Goal: Task Accomplishment & Management: Manage account settings

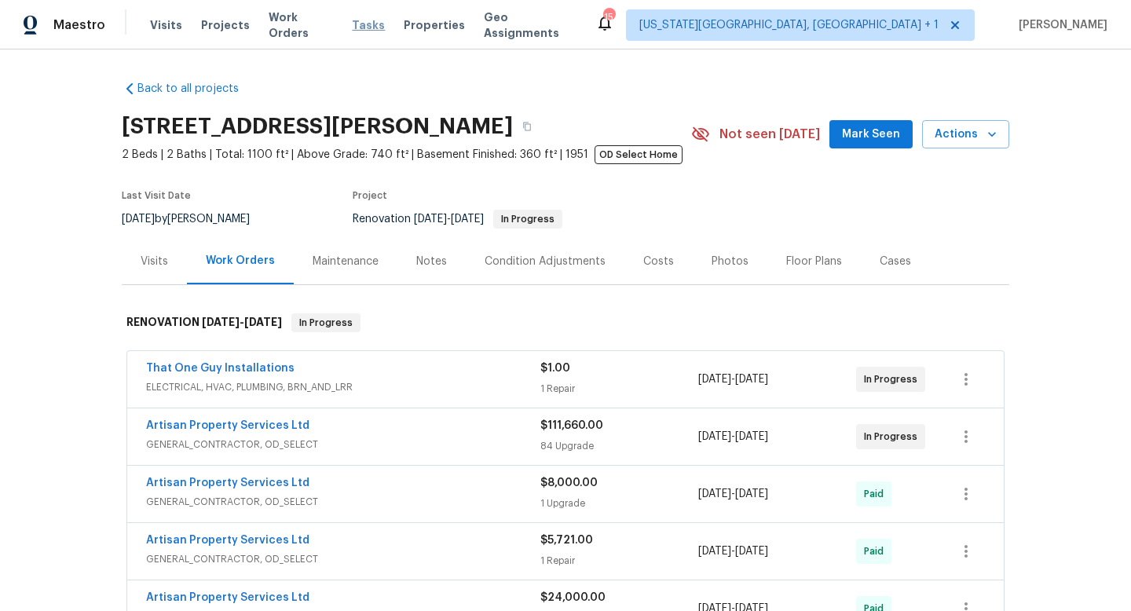
click at [354, 25] on span "Tasks" at bounding box center [368, 25] width 33 height 11
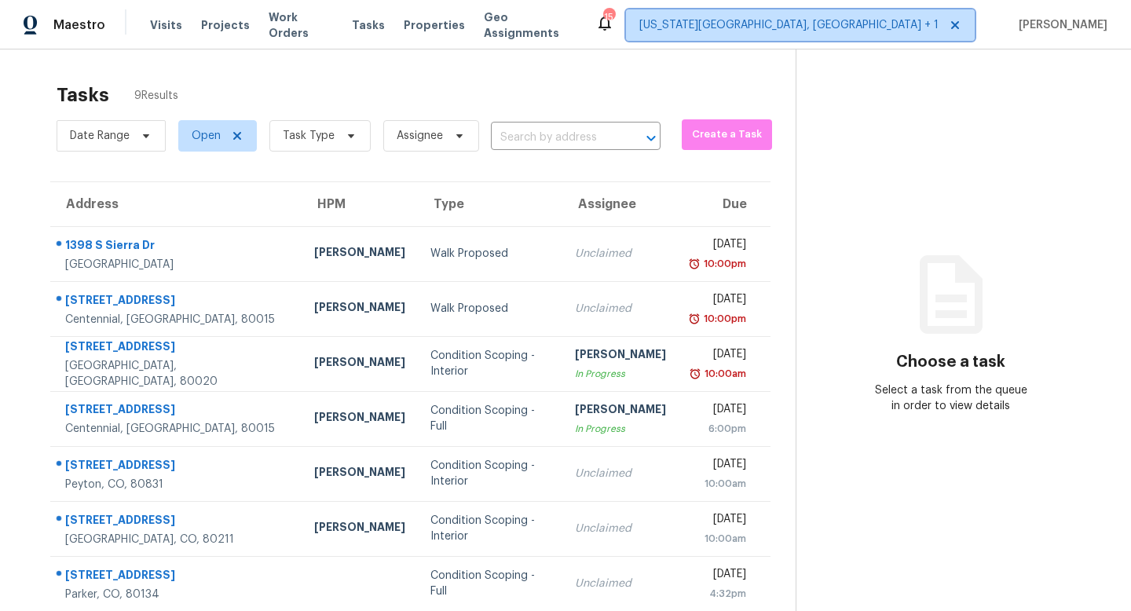
click at [900, 25] on span "[US_STATE][GEOGRAPHIC_DATA], [GEOGRAPHIC_DATA] + 1" at bounding box center [788, 25] width 299 height 16
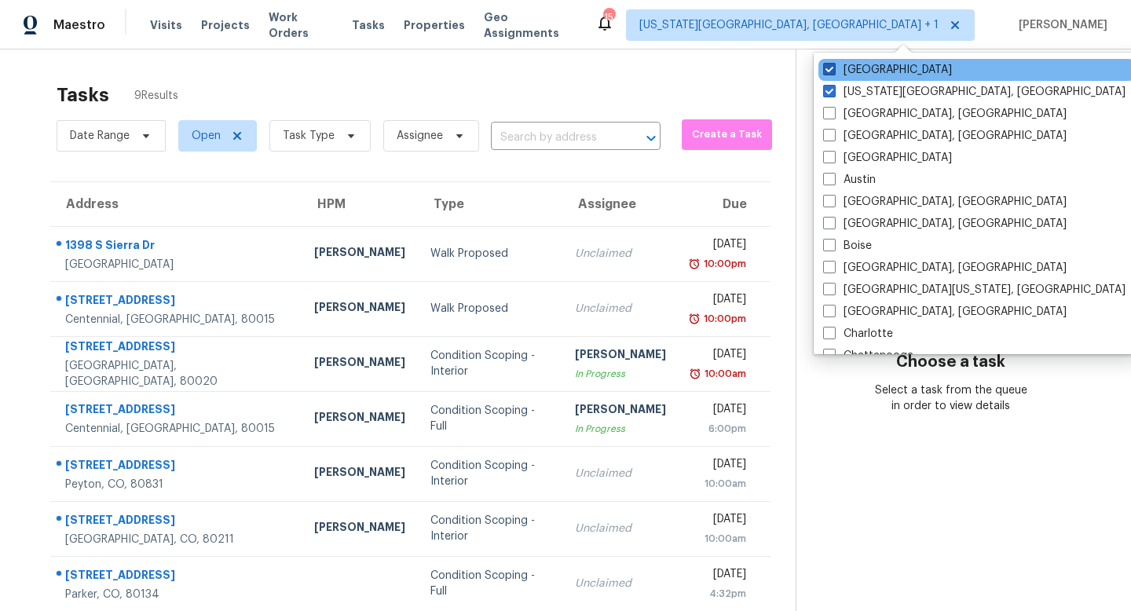
click at [831, 67] on span at bounding box center [829, 69] width 13 height 13
click at [831, 67] on input "[GEOGRAPHIC_DATA]" at bounding box center [828, 67] width 10 height 10
checkbox input "false"
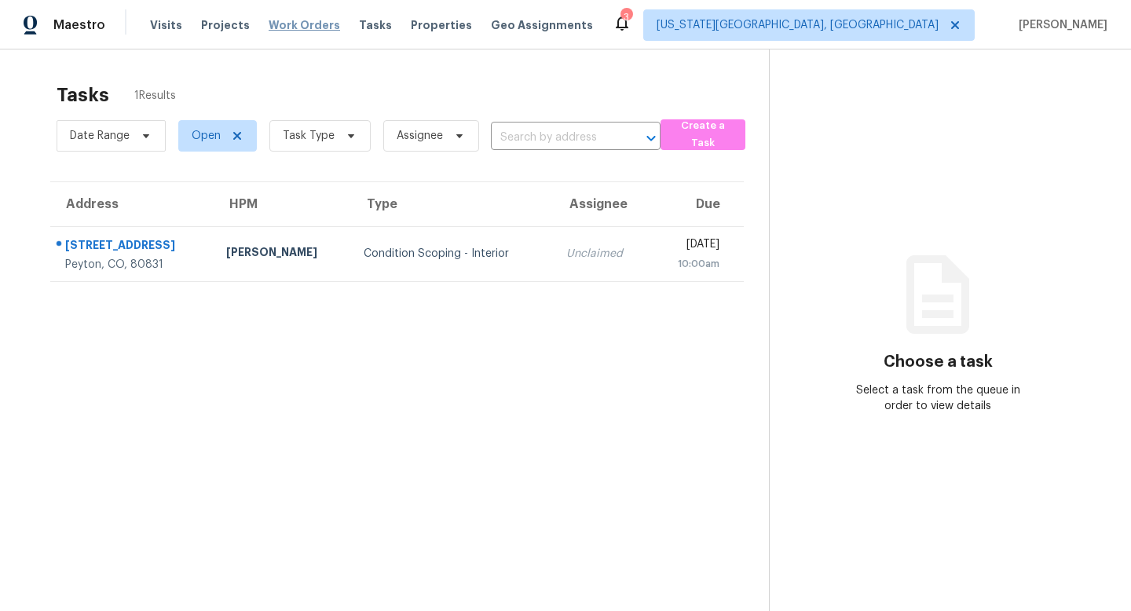
click at [300, 24] on span "Work Orders" at bounding box center [304, 25] width 71 height 16
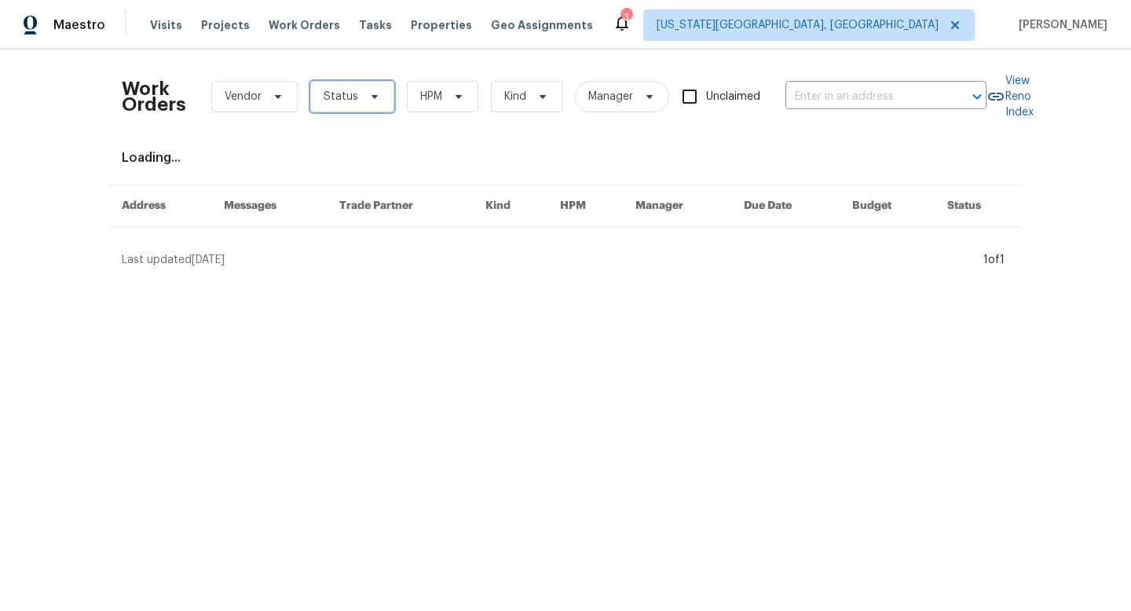
click at [342, 97] on span "Status" at bounding box center [340, 97] width 35 height 16
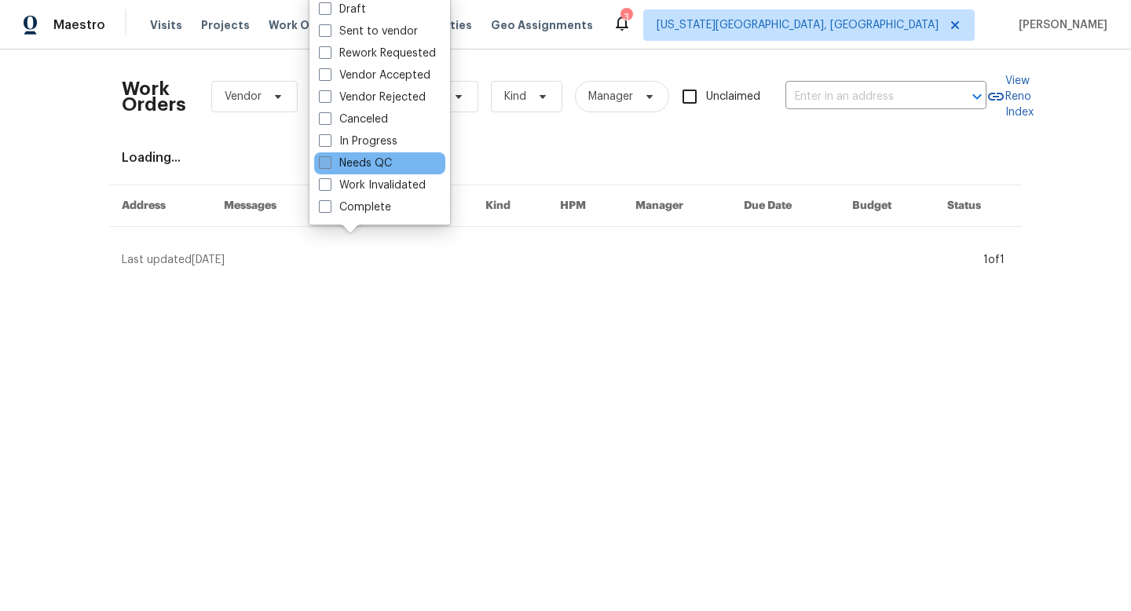
click at [334, 165] on label "Needs QC" at bounding box center [355, 163] width 73 height 16
click at [329, 165] on input "Needs QC" at bounding box center [324, 160] width 10 height 10
checkbox input "true"
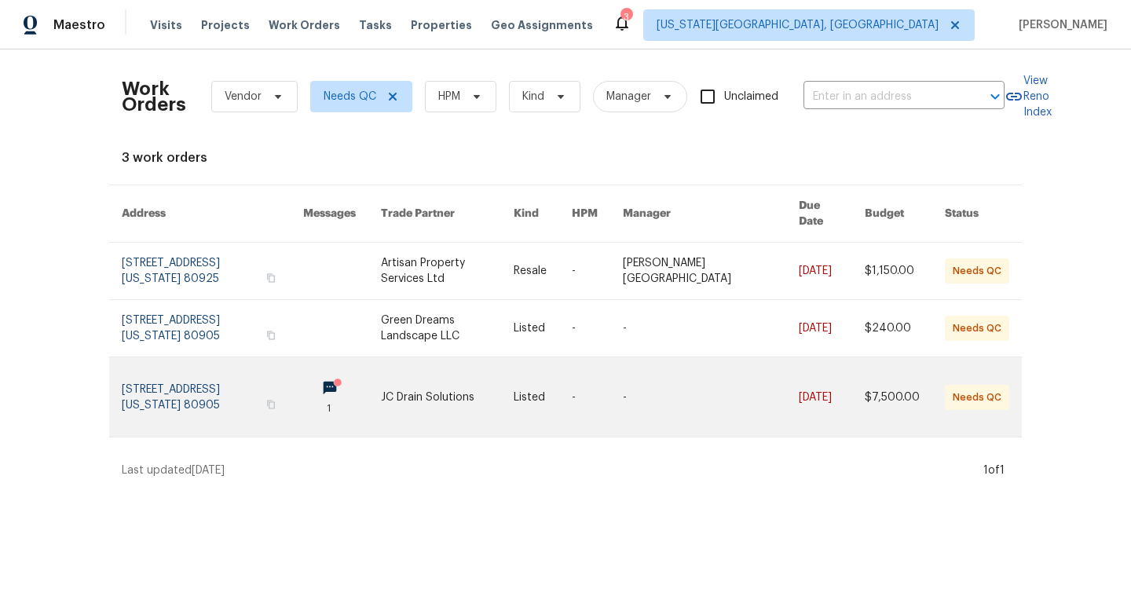
click at [451, 386] on link at bounding box center [447, 396] width 133 height 79
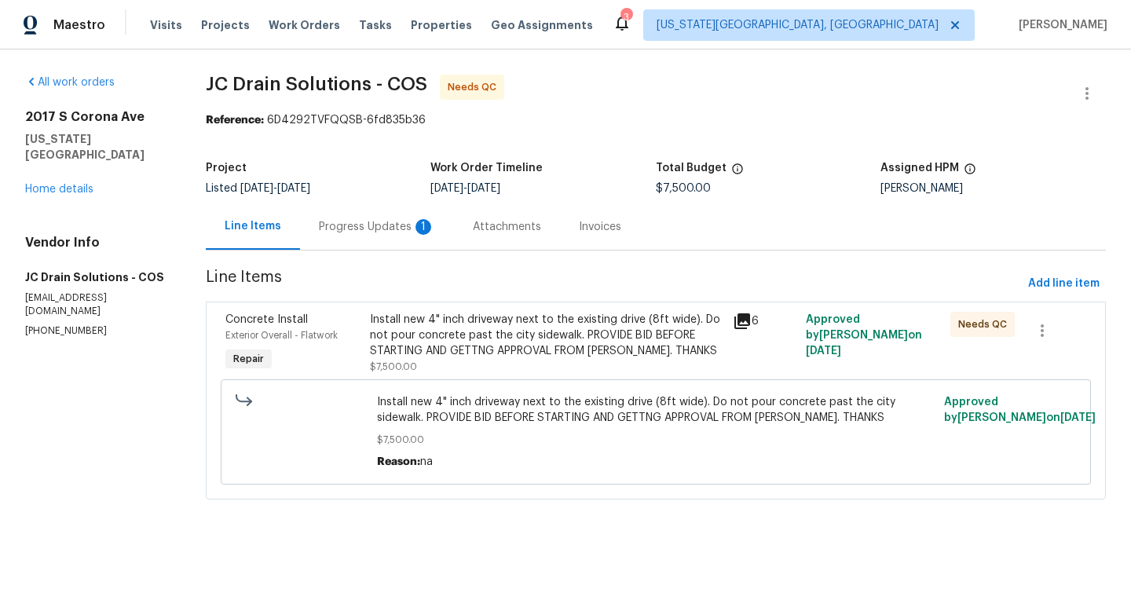
click at [378, 231] on div "Progress Updates 1" at bounding box center [377, 227] width 116 height 16
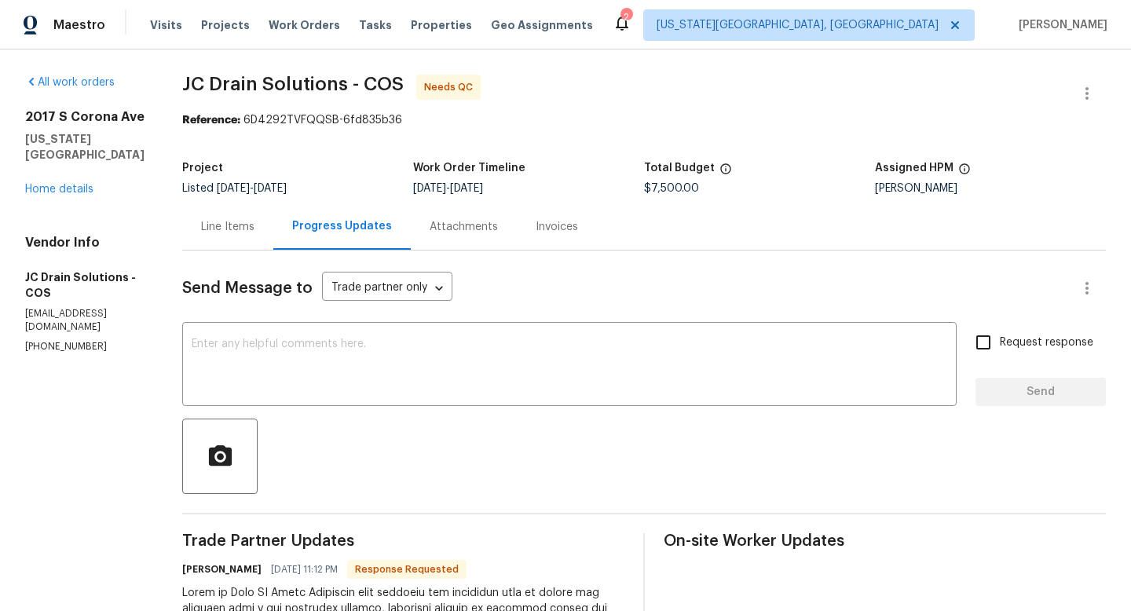
click at [245, 221] on div "Line Items" at bounding box center [227, 227] width 53 height 16
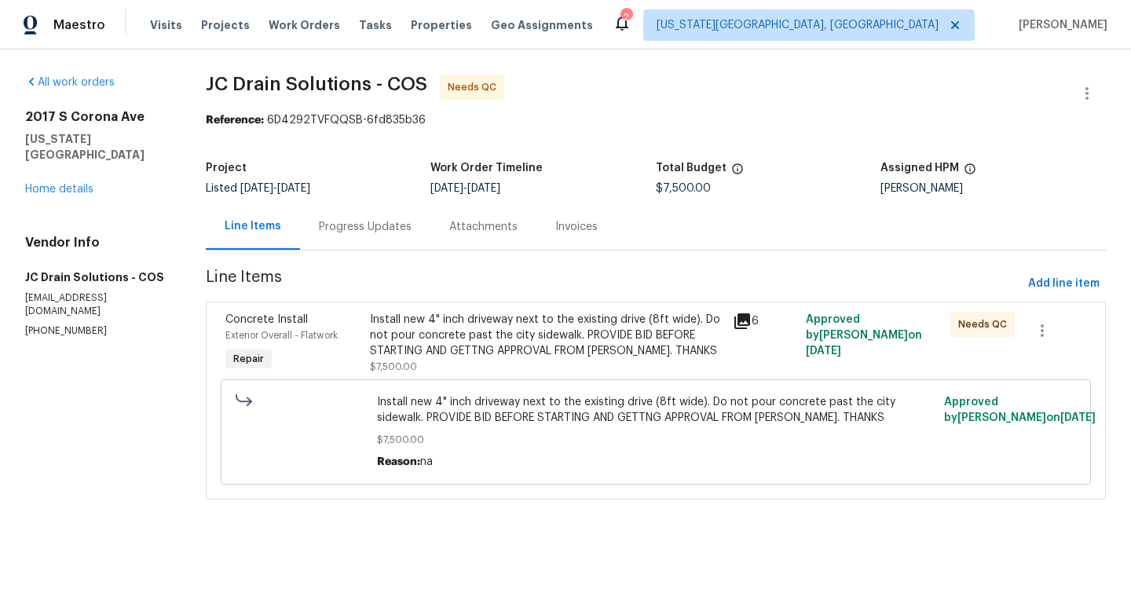
click at [444, 331] on div "Install new 4" inch driveway next to the existing drive (8ft wide). Do not pour…" at bounding box center [546, 335] width 353 height 47
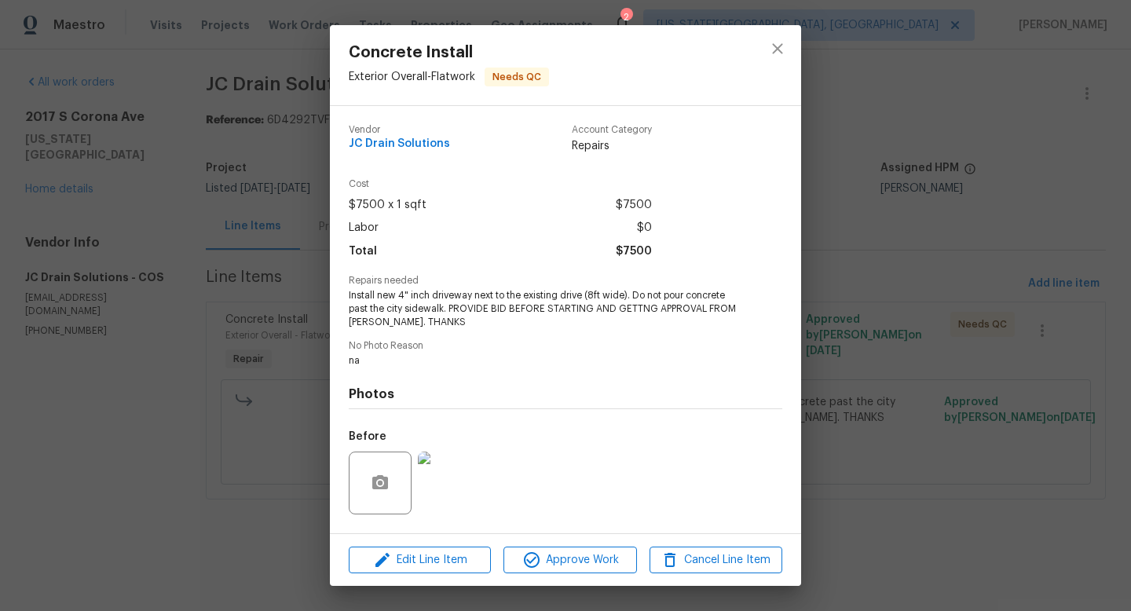
scroll to position [99, 0]
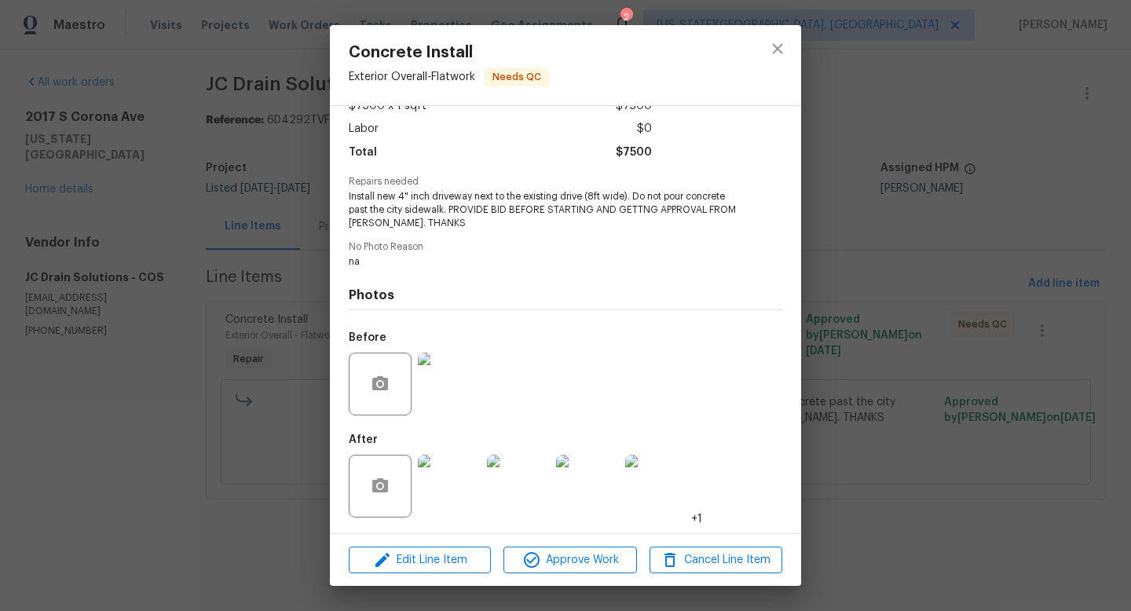
click at [468, 489] on img at bounding box center [449, 486] width 63 height 63
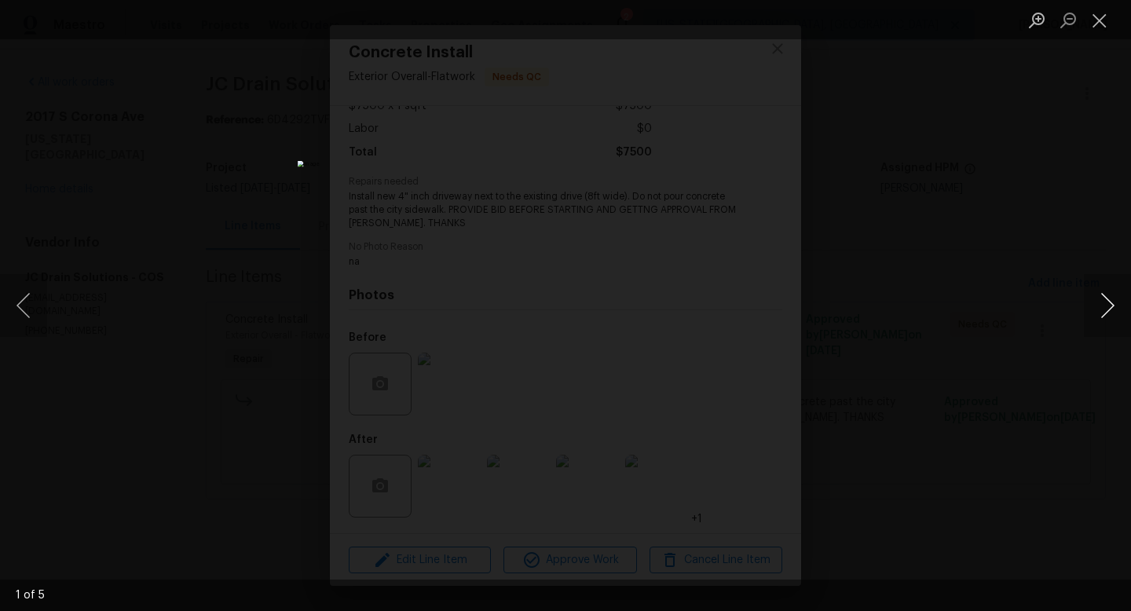
click at [1108, 304] on button "Next image" at bounding box center [1106, 305] width 47 height 63
click at [1101, 24] on button "Close lightbox" at bounding box center [1098, 19] width 31 height 27
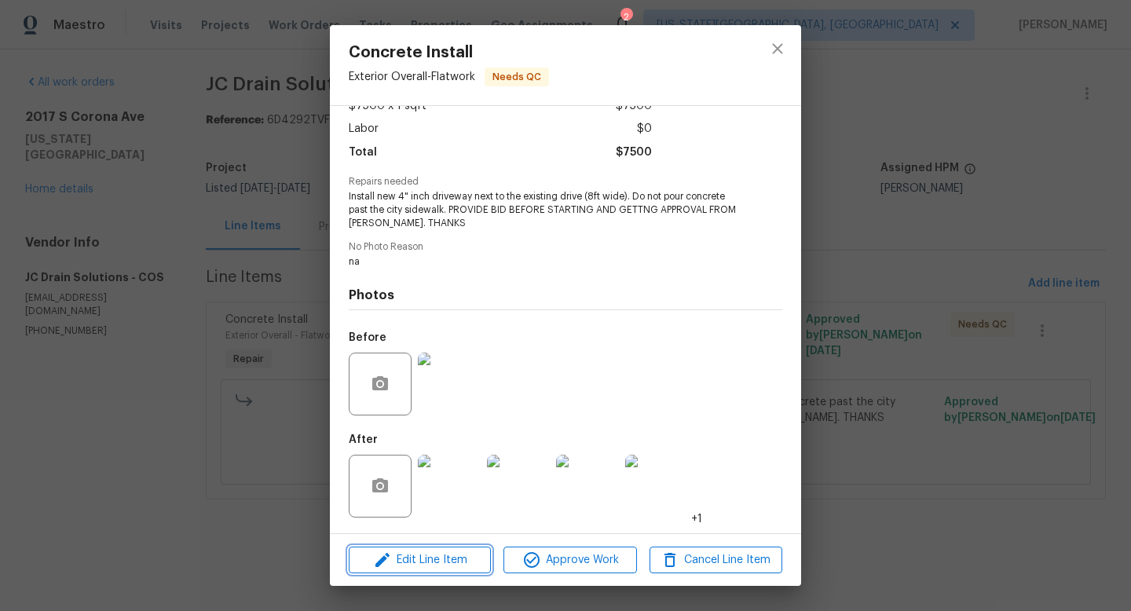
click at [420, 565] on span "Edit Line Item" at bounding box center [419, 560] width 133 height 20
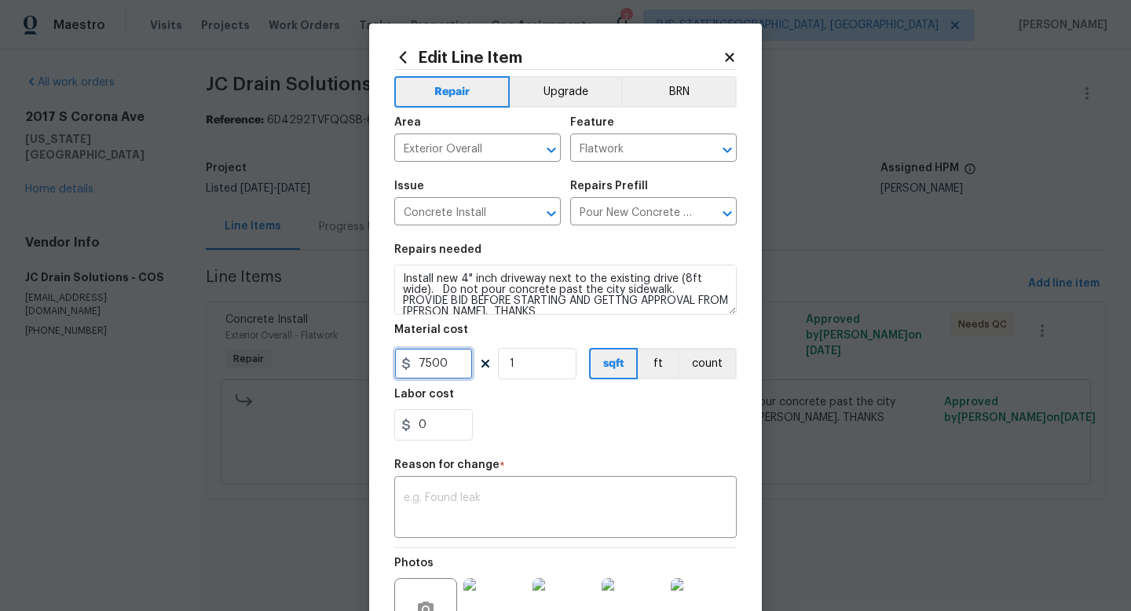
drag, startPoint x: 466, startPoint y: 377, endPoint x: 312, endPoint y: 360, distance: 154.1
click at [312, 360] on div "Edit Line Item Repair Upgrade BRN Area Exterior Overall ​ Feature Flatwork ​ Is…" at bounding box center [565, 305] width 1131 height 611
type input "4800"
click at [422, 501] on textarea at bounding box center [565, 508] width 323 height 33
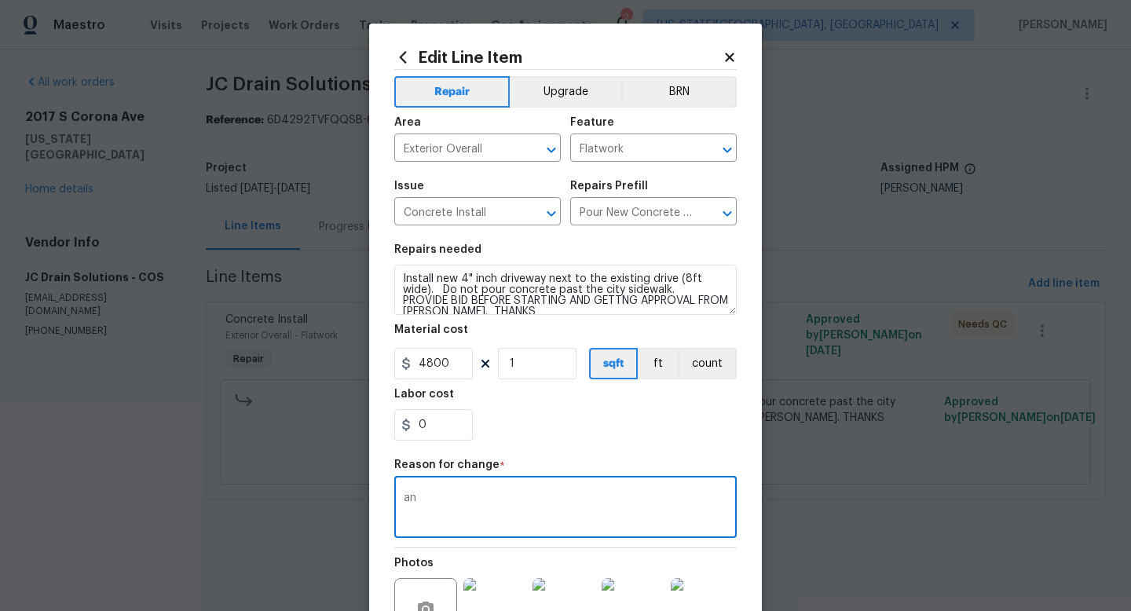
type textarea "a"
type textarea "y"
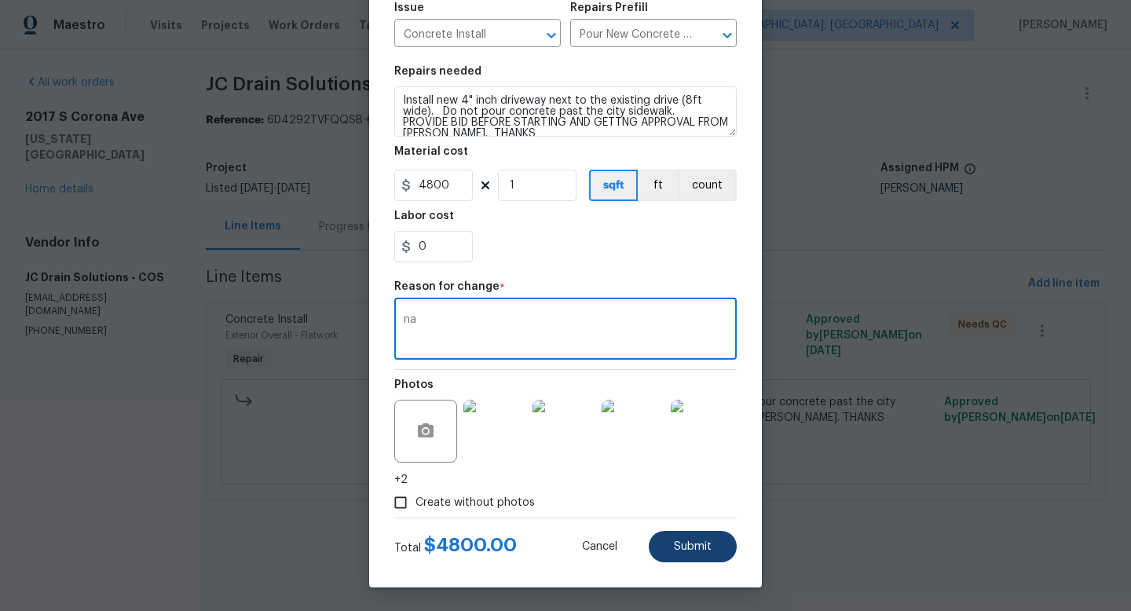
type textarea "na"
click at [712, 546] on button "Submit" at bounding box center [692, 546] width 88 height 31
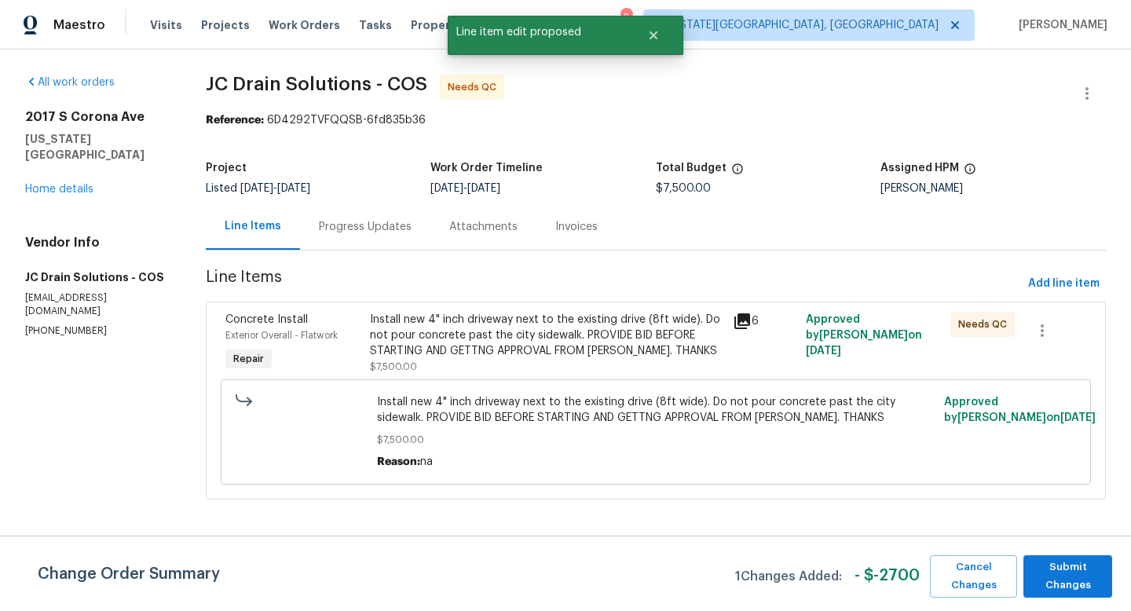
scroll to position [0, 0]
click at [1074, 590] on span "Submit Changes" at bounding box center [1067, 576] width 73 height 36
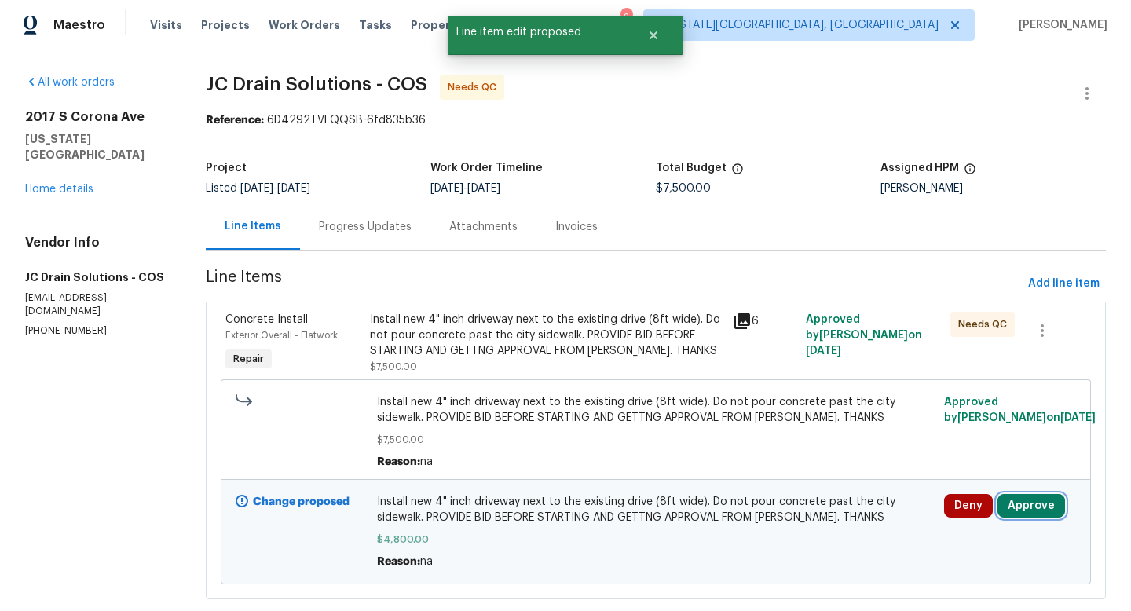
click at [1034, 505] on button "Approve" at bounding box center [1031, 506] width 68 height 24
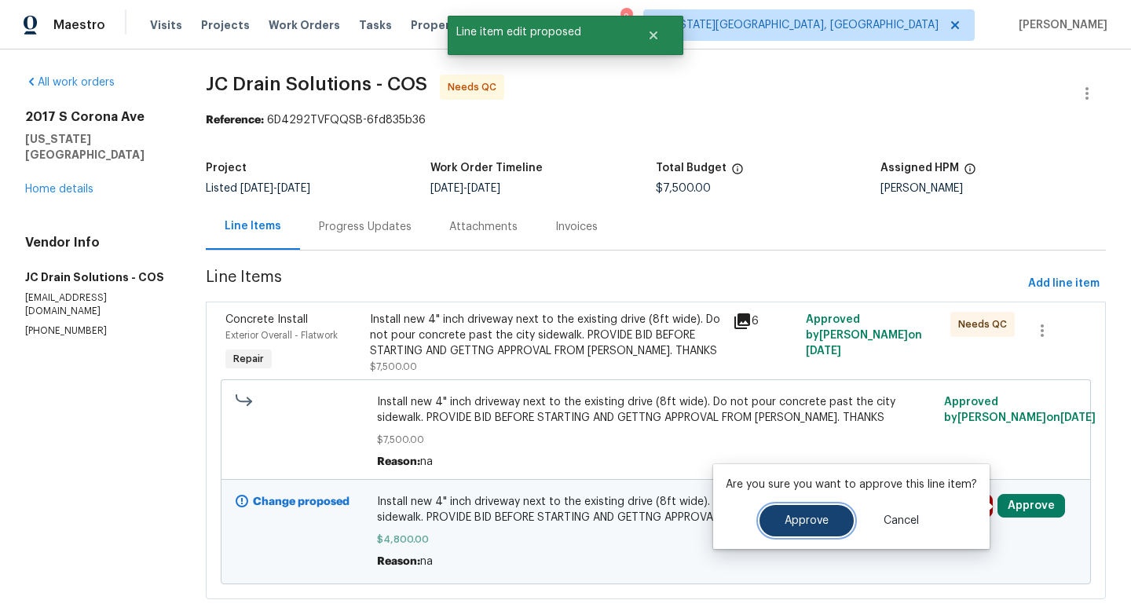
click at [821, 515] on span "Approve" at bounding box center [806, 521] width 44 height 12
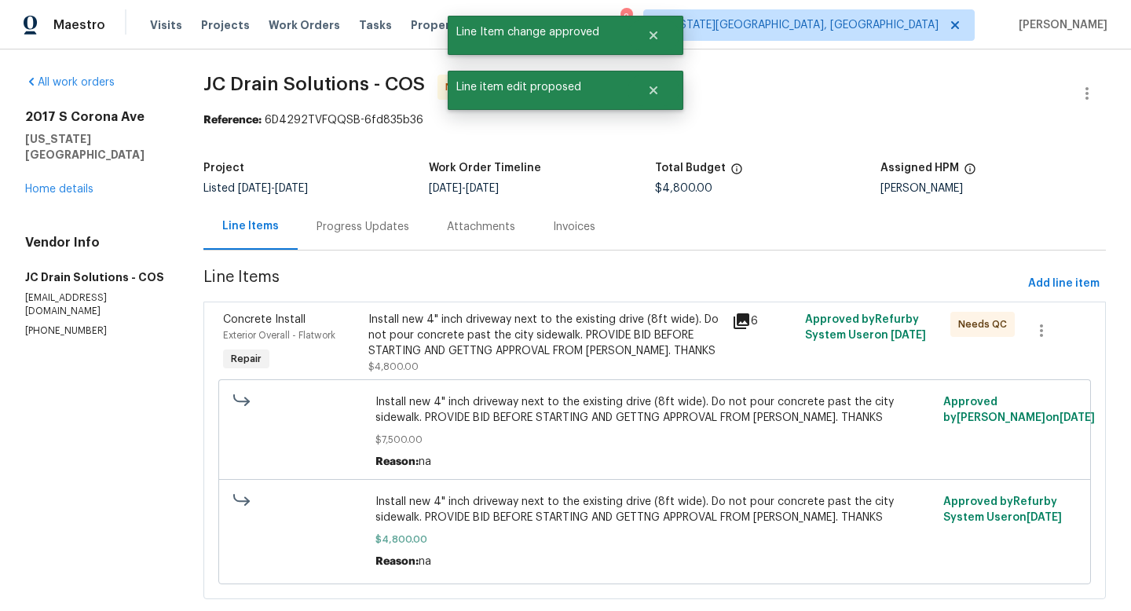
click at [552, 343] on div "Install new 4" inch driveway next to the existing drive (8ft wide). Do not pour…" at bounding box center [545, 335] width 354 height 47
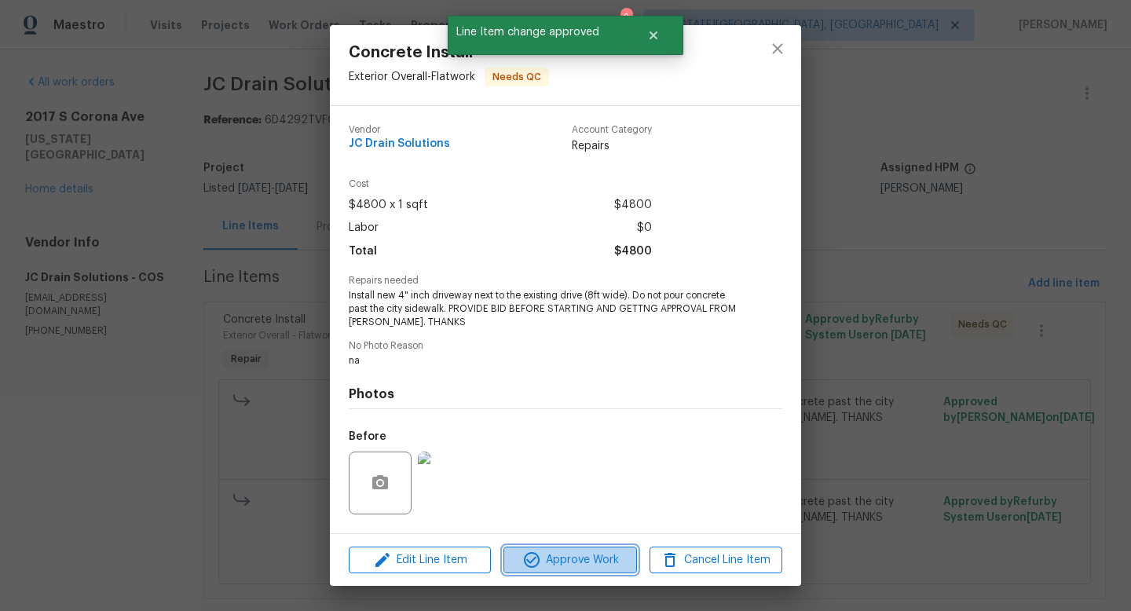
click at [554, 568] on span "Approve Work" at bounding box center [569, 560] width 123 height 20
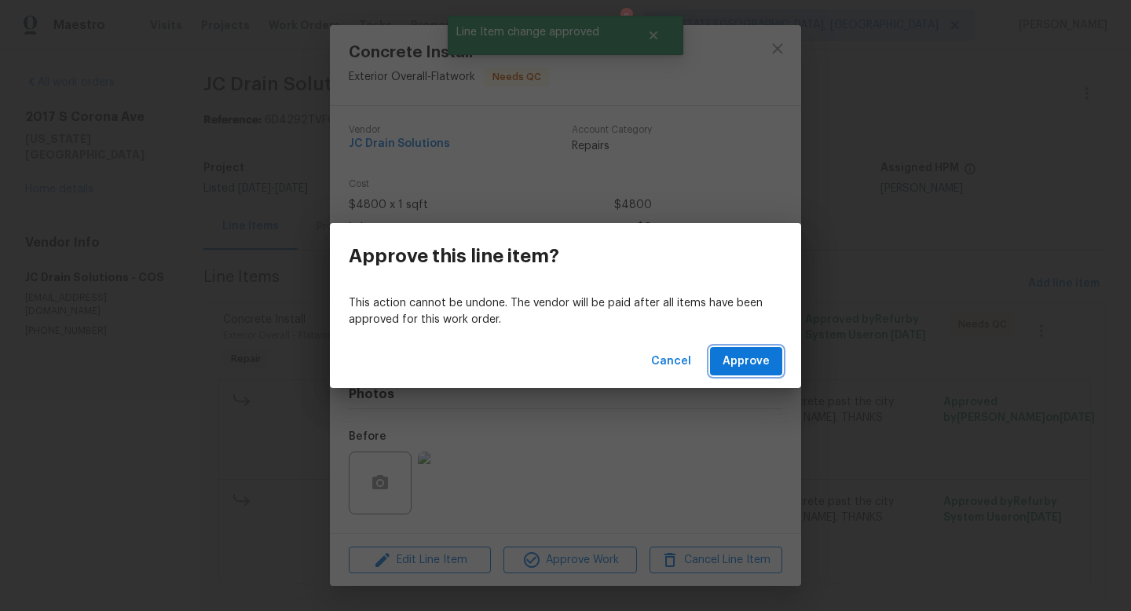
click at [774, 356] on button "Approve" at bounding box center [746, 361] width 72 height 29
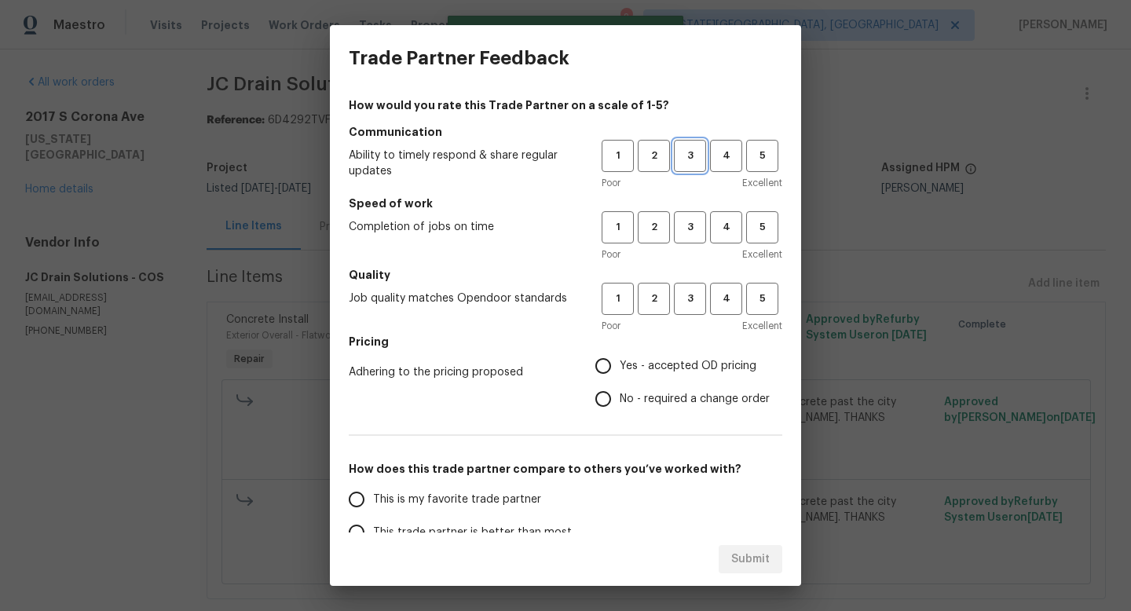
click at [674, 164] on button "3" at bounding box center [690, 156] width 32 height 32
click at [686, 247] on div "Poor Excellent" at bounding box center [691, 255] width 181 height 16
click at [686, 242] on button "3" at bounding box center [690, 227] width 32 height 32
click at [689, 289] on button "3" at bounding box center [690, 299] width 32 height 32
click at [616, 373] on input "Yes - accepted OD pricing" at bounding box center [602, 365] width 33 height 33
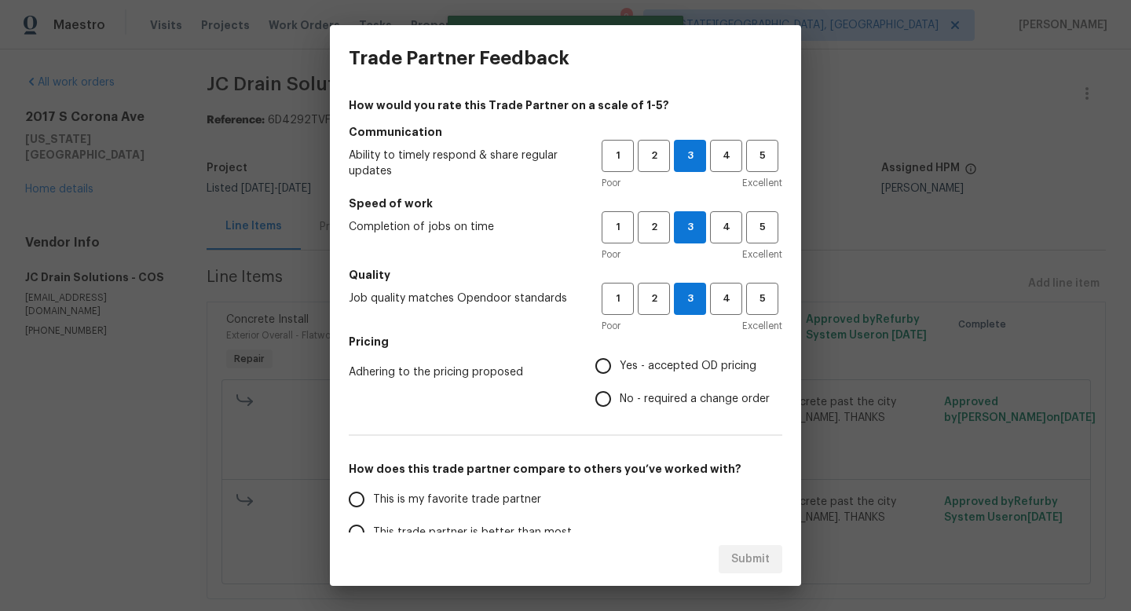
radio input "true"
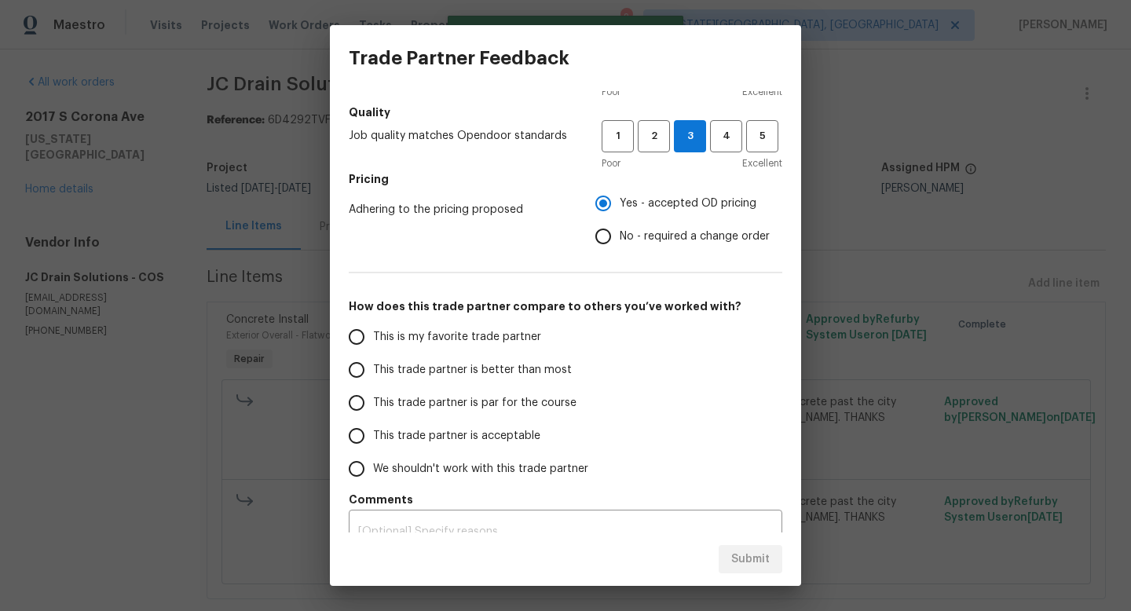
scroll to position [186, 0]
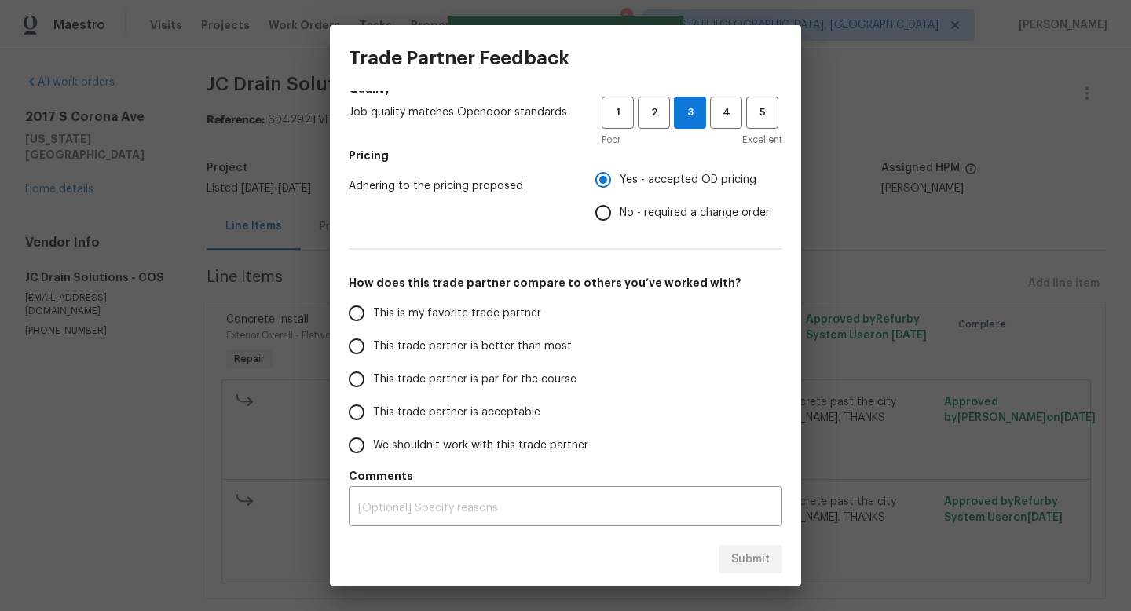
click at [389, 368] on label "This trade partner is par for the course" at bounding box center [464, 379] width 248 height 33
click at [373, 368] on input "This trade partner is par for the course" at bounding box center [356, 379] width 33 height 33
click at [754, 563] on span "Submit" at bounding box center [750, 560] width 38 height 20
radio input "true"
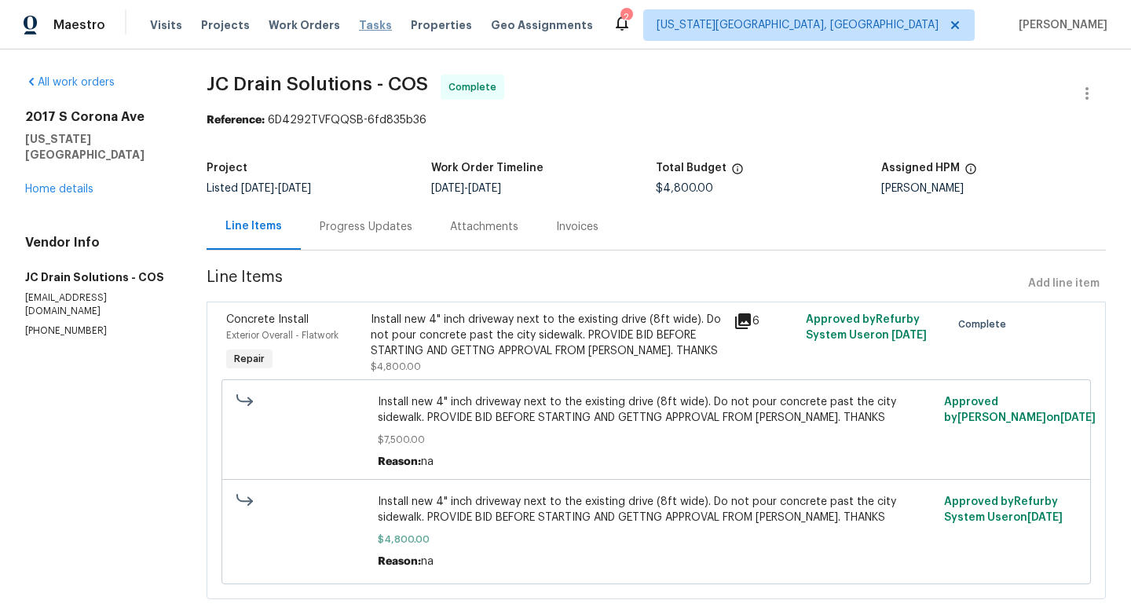
click at [359, 27] on span "Tasks" at bounding box center [375, 25] width 33 height 11
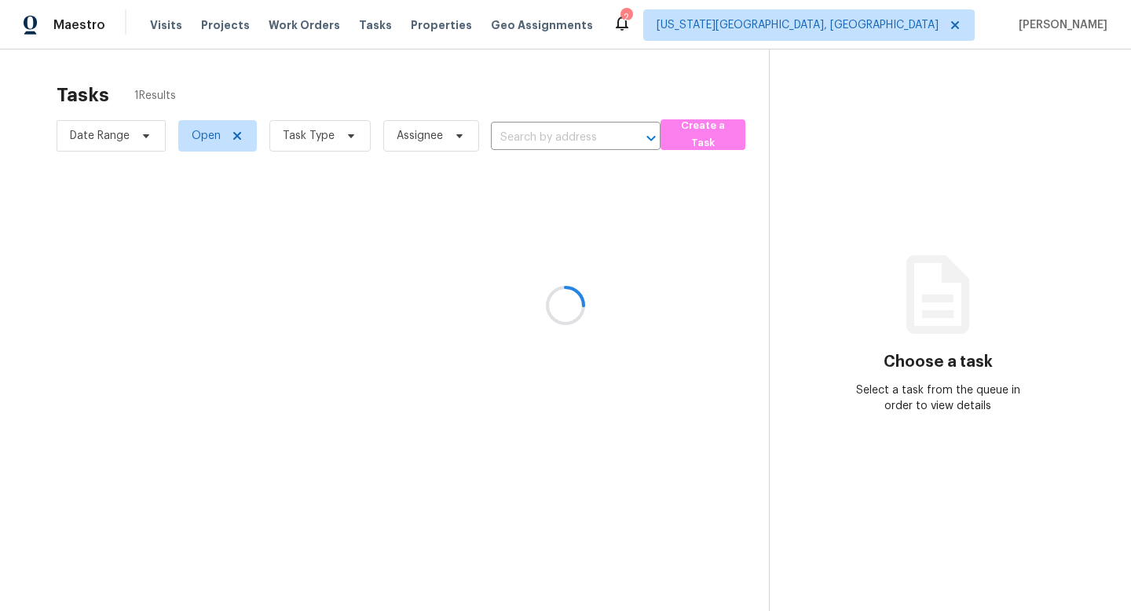
click at [310, 21] on div at bounding box center [565, 305] width 1131 height 611
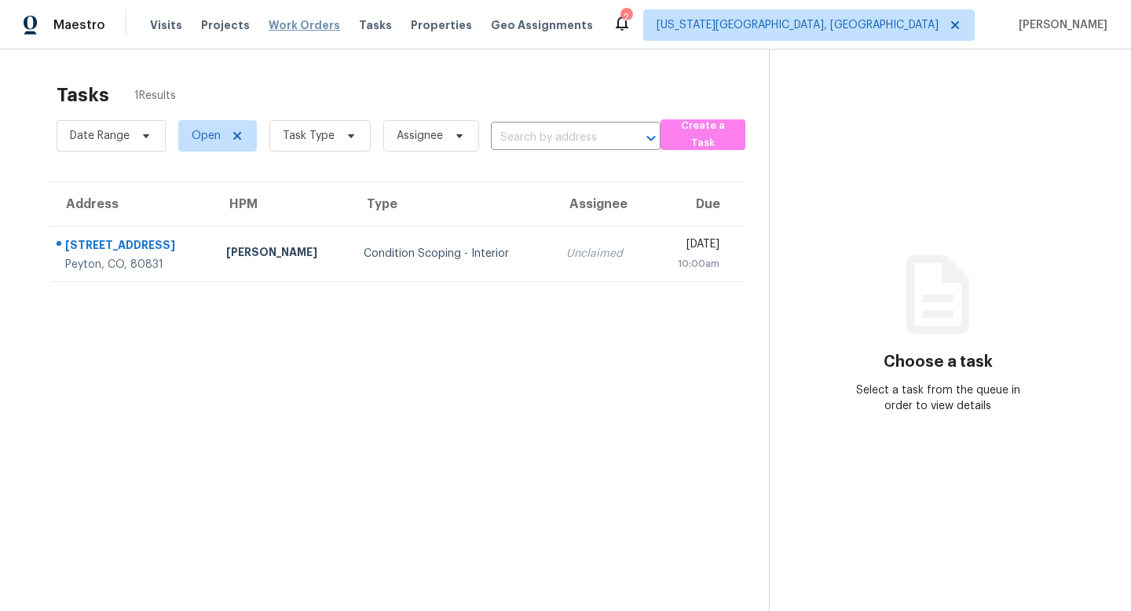
click at [310, 22] on span "Work Orders" at bounding box center [304, 25] width 71 height 16
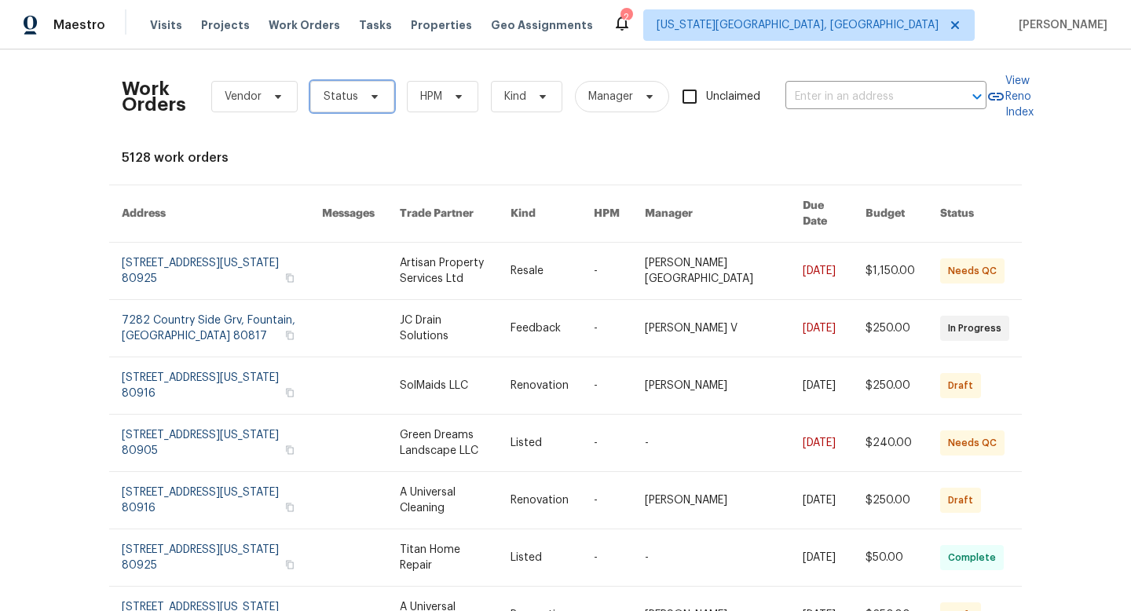
click at [353, 100] on span "Status" at bounding box center [340, 97] width 35 height 16
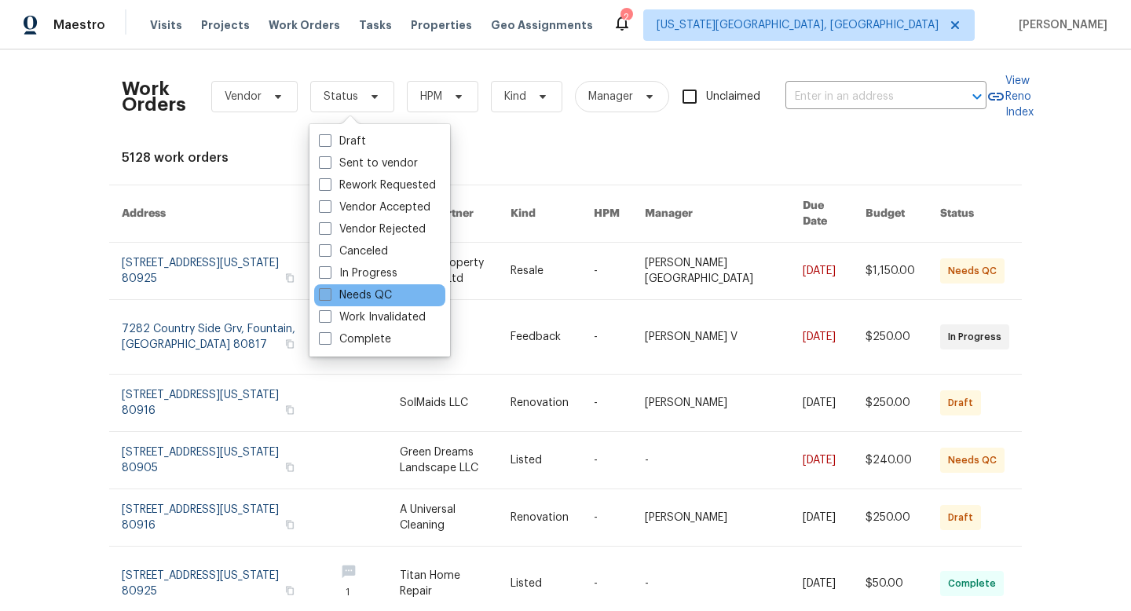
click at [328, 295] on span at bounding box center [325, 294] width 13 height 13
click at [328, 295] on input "Needs QC" at bounding box center [324, 292] width 10 height 10
checkbox input "true"
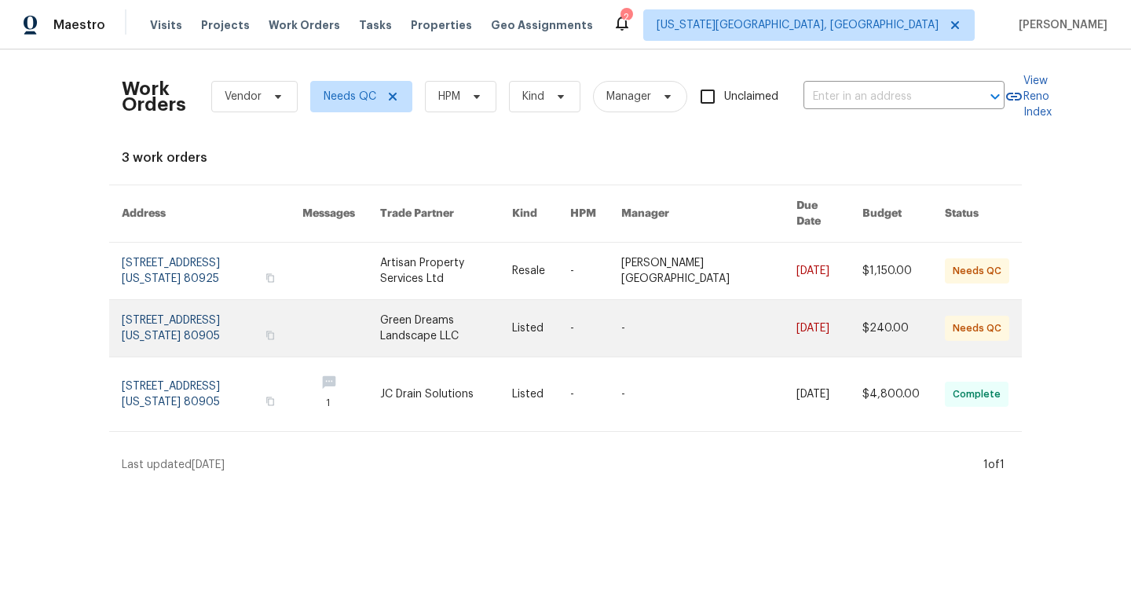
click at [449, 315] on link at bounding box center [446, 328] width 132 height 57
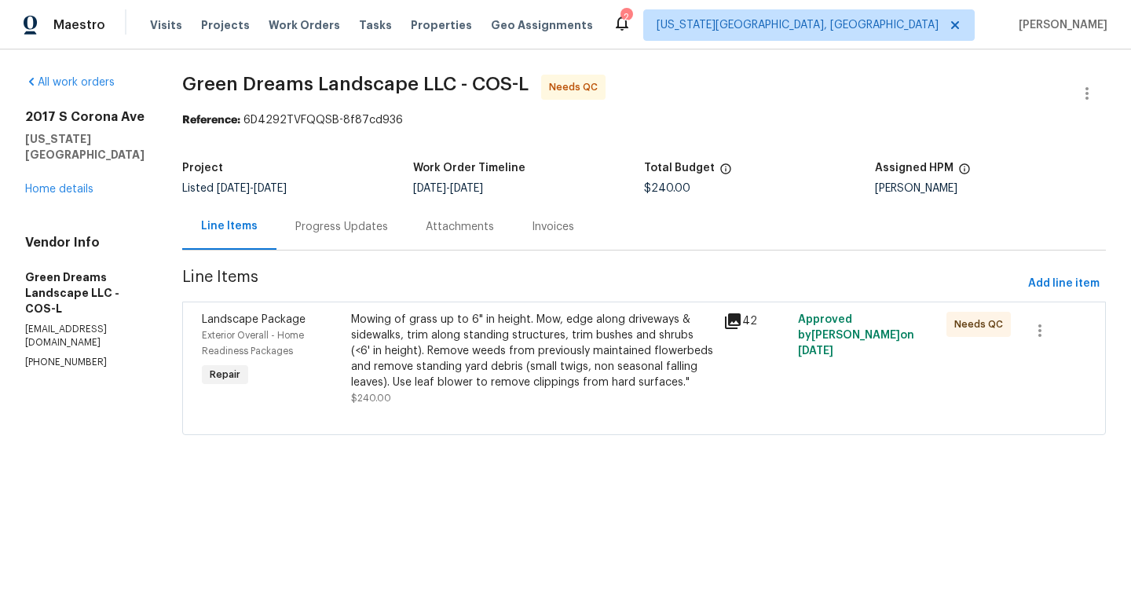
click at [350, 220] on div "Progress Updates" at bounding box center [341, 227] width 93 height 16
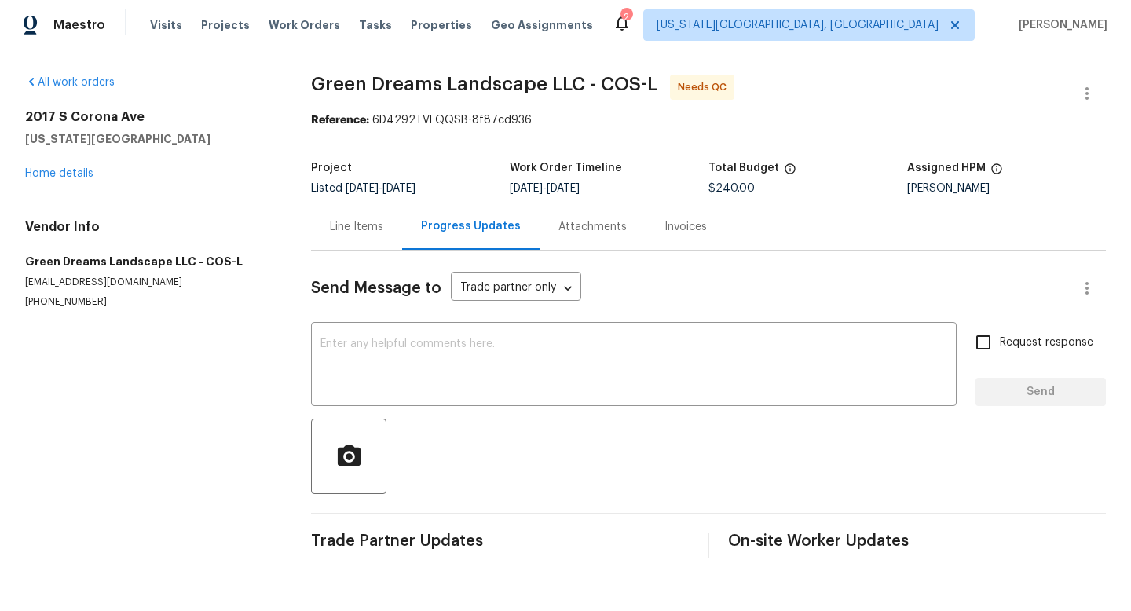
click at [347, 223] on div "Line Items" at bounding box center [356, 227] width 53 height 16
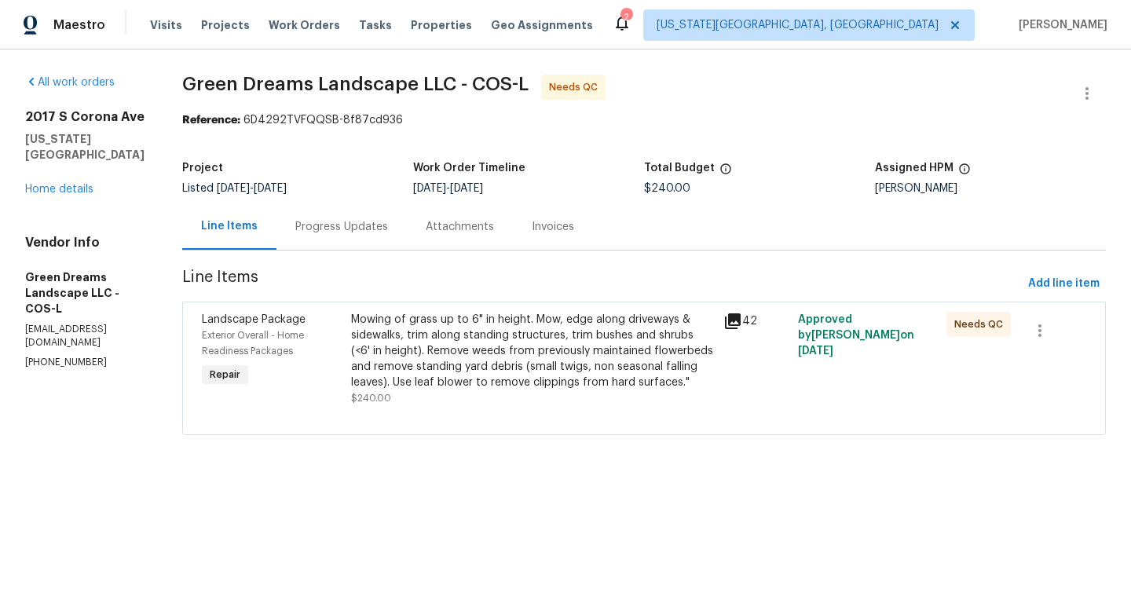
click at [431, 348] on div "Mowing of grass up to 6" in height. Mow, edge along driveways & sidewalks, trim…" at bounding box center [532, 351] width 363 height 79
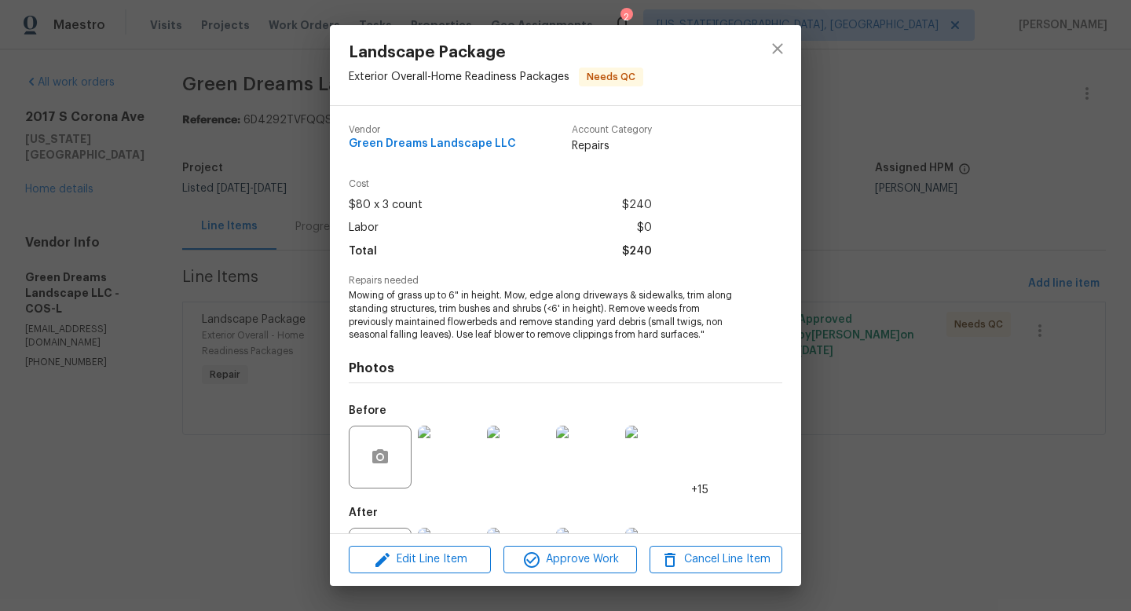
scroll to position [73, 0]
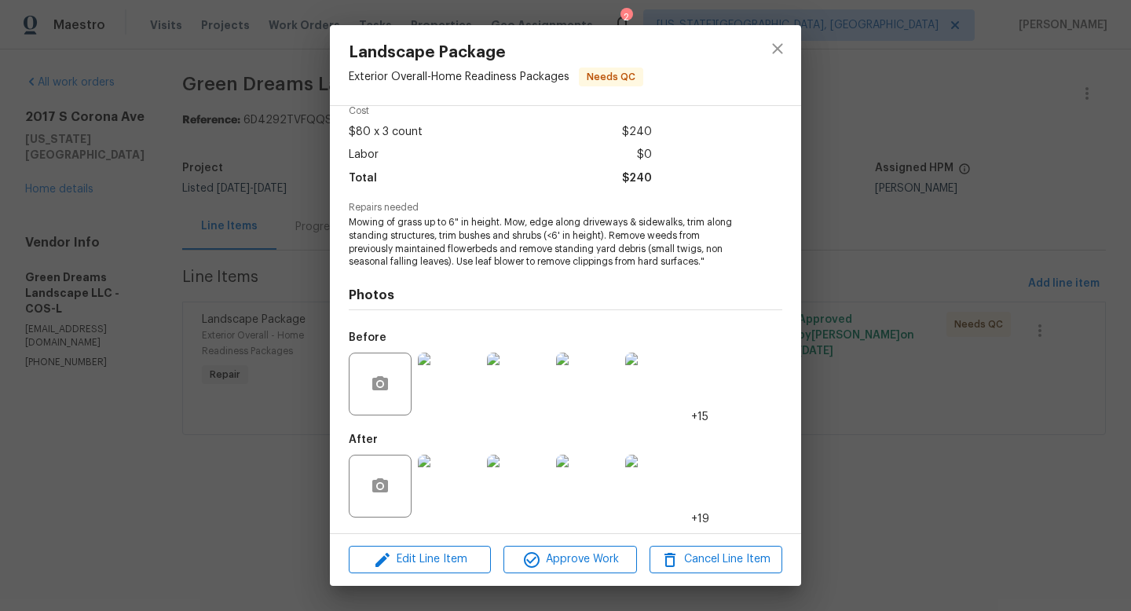
click at [449, 484] on img at bounding box center [449, 486] width 63 height 63
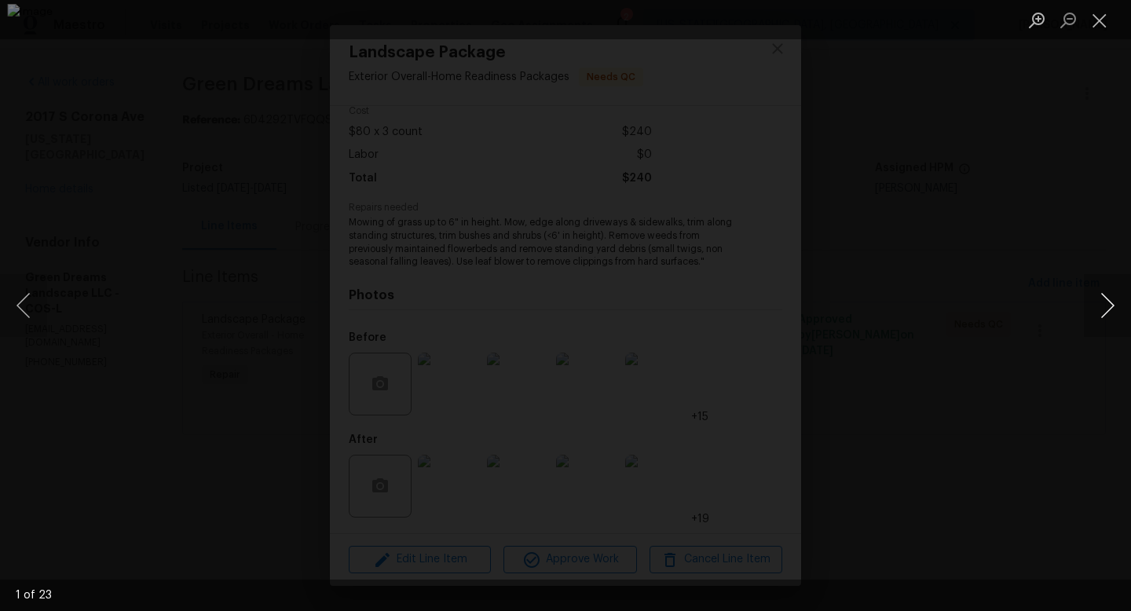
click at [1103, 297] on button "Next image" at bounding box center [1106, 305] width 47 height 63
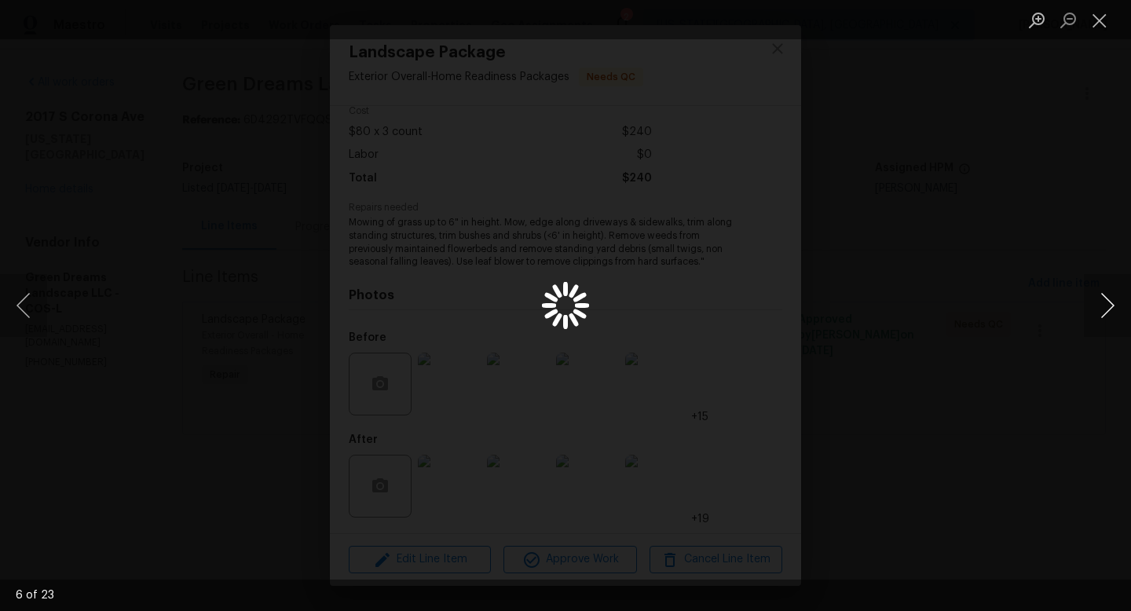
click at [1103, 297] on button "Next image" at bounding box center [1106, 305] width 47 height 63
click at [26, 311] on button "Previous image" at bounding box center [23, 305] width 47 height 63
click at [1093, 28] on button "Close lightbox" at bounding box center [1098, 19] width 31 height 27
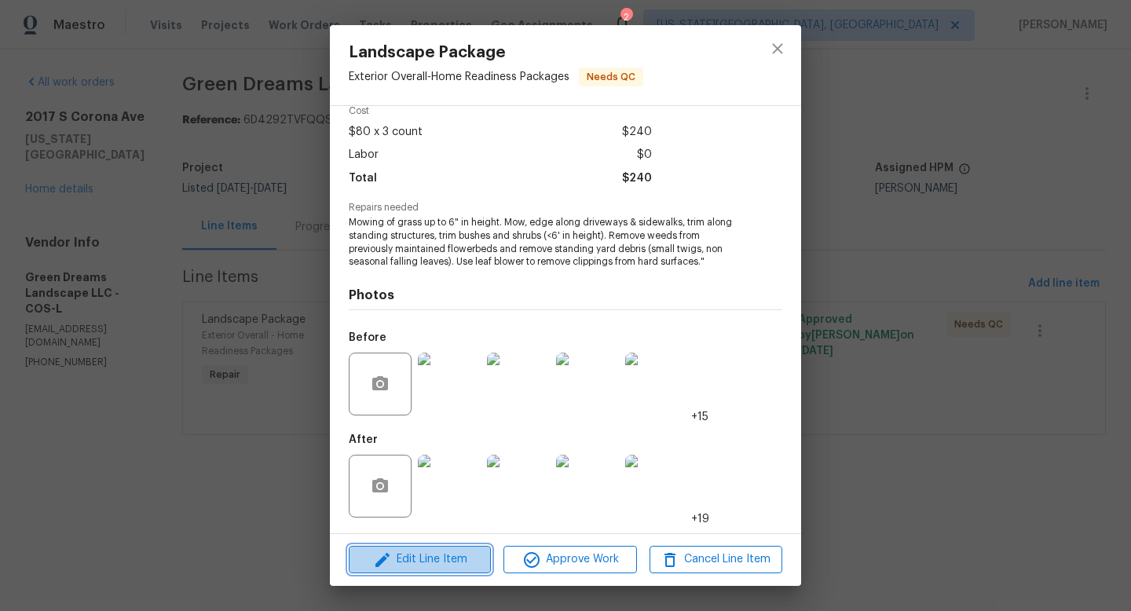
click at [426, 559] on span "Edit Line Item" at bounding box center [419, 560] width 133 height 20
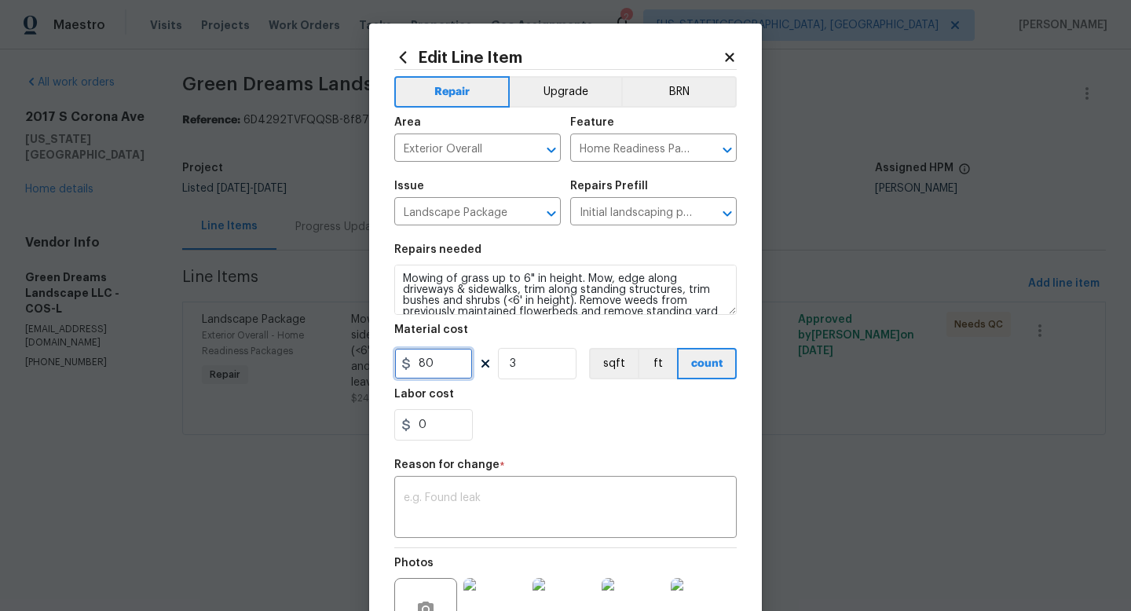
drag, startPoint x: 448, startPoint y: 365, endPoint x: 239, endPoint y: 360, distance: 208.1
click at [239, 360] on div "Edit Line Item Repair Upgrade BRN Area Exterior Overall ​ Feature Home Readines…" at bounding box center [565, 305] width 1131 height 611
type input "650"
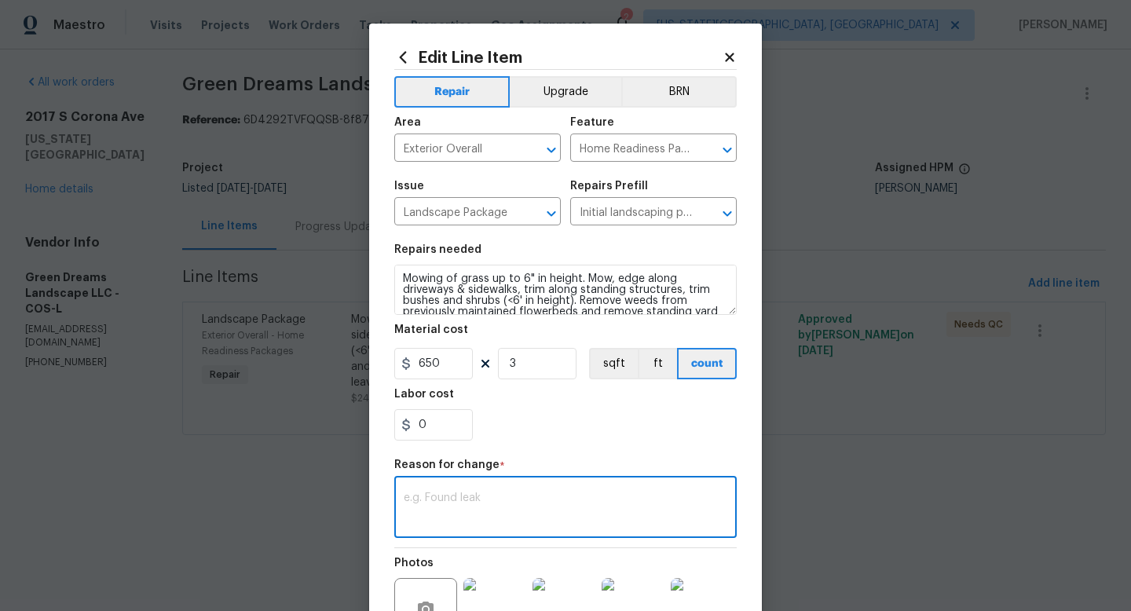
click at [510, 519] on textarea at bounding box center [565, 508] width 323 height 33
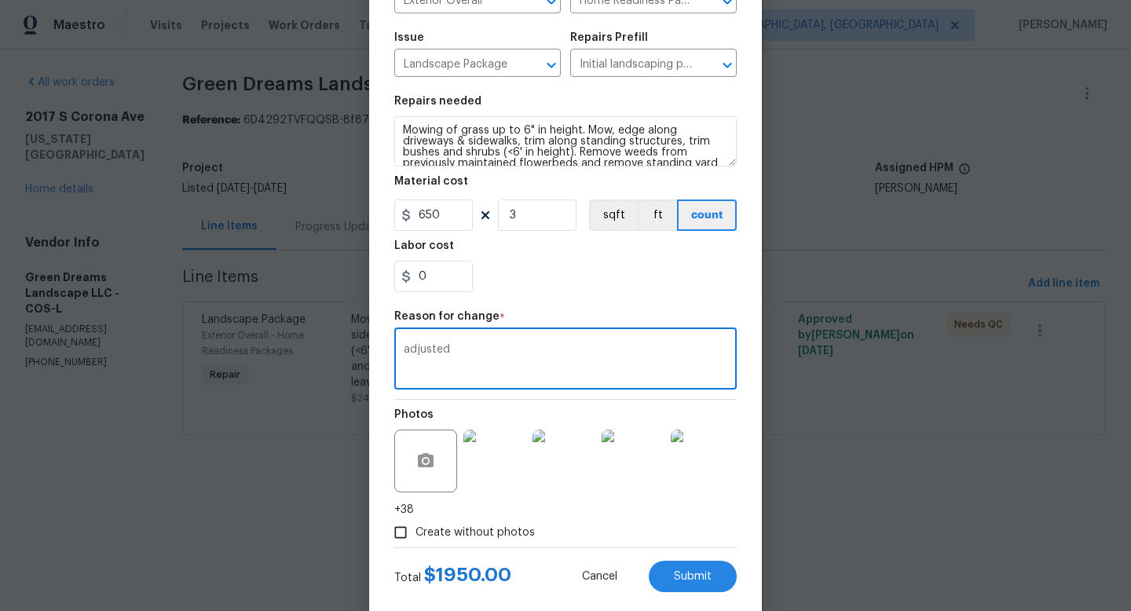
scroll to position [179, 0]
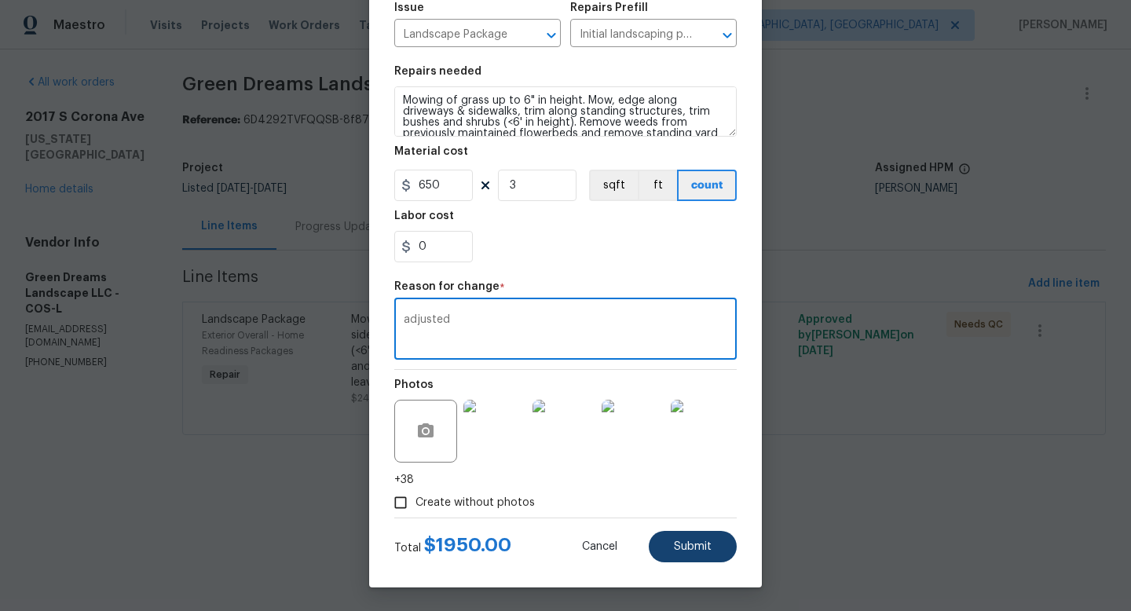
type textarea "adjusted"
click at [697, 561] on button "Submit" at bounding box center [692, 546] width 88 height 31
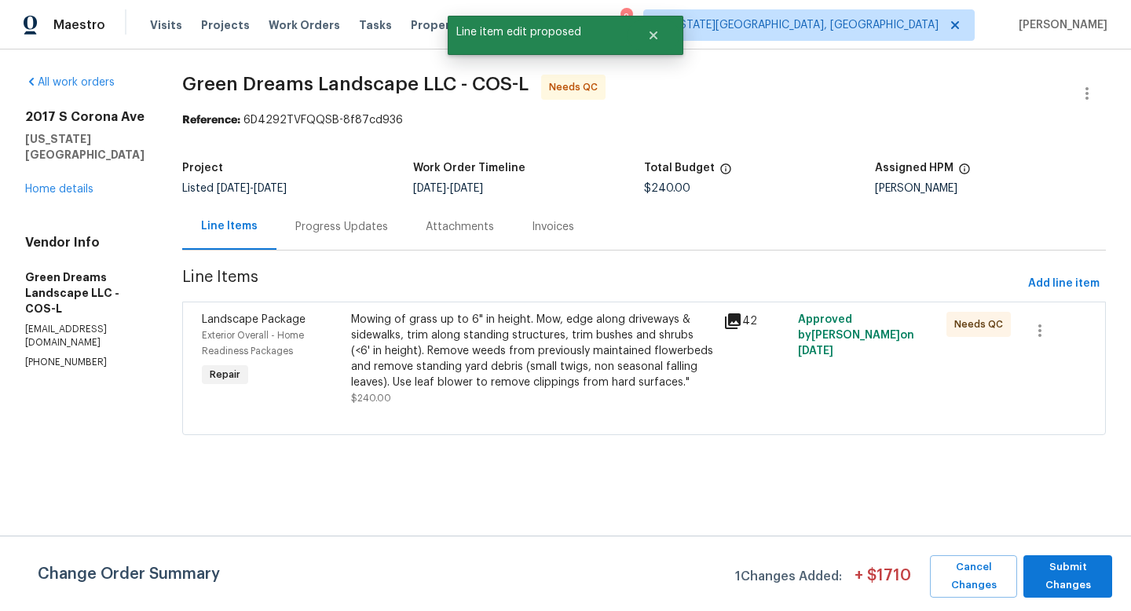
scroll to position [0, 0]
click at [1098, 576] on span "Submit Changes" at bounding box center [1067, 576] width 73 height 36
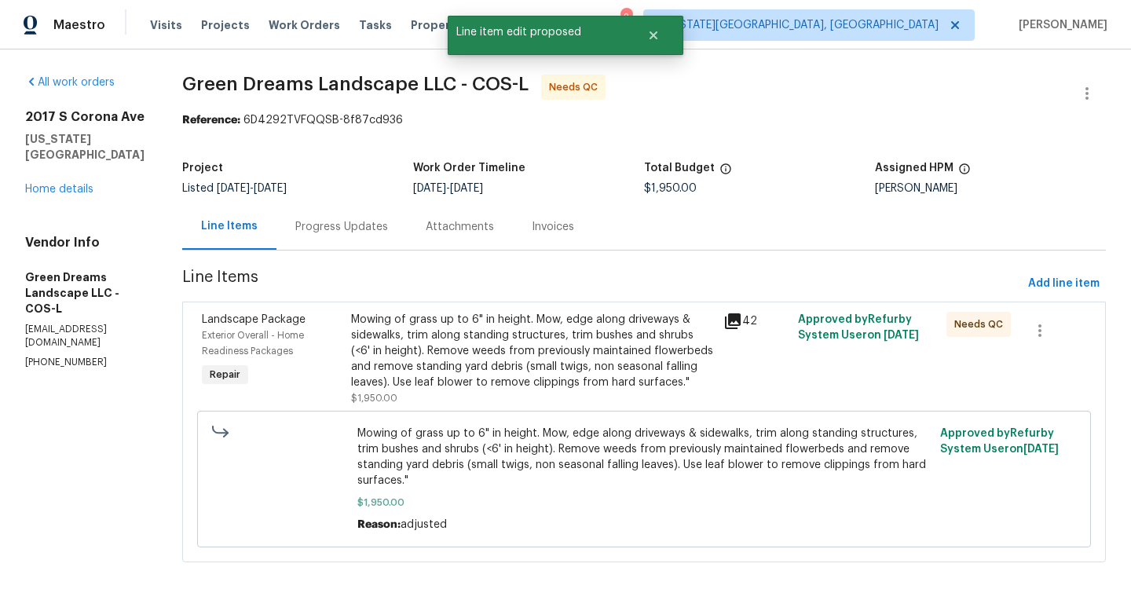
click at [548, 371] on div "Mowing of grass up to 6" in height. Mow, edge along driveways & sidewalks, trim…" at bounding box center [532, 351] width 363 height 79
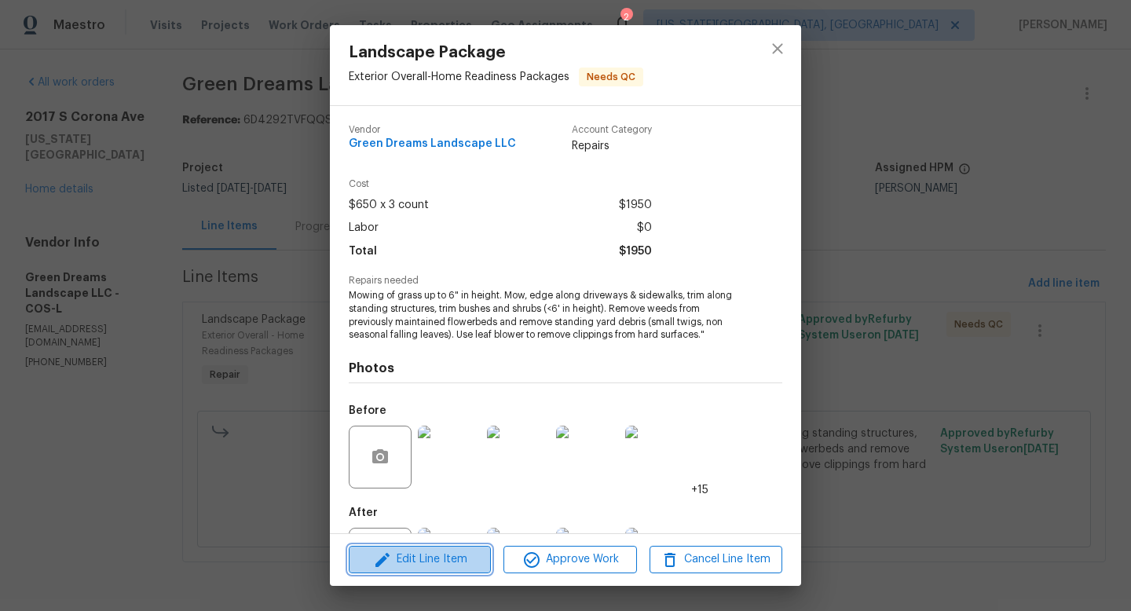
click at [414, 565] on span "Edit Line Item" at bounding box center [419, 560] width 133 height 20
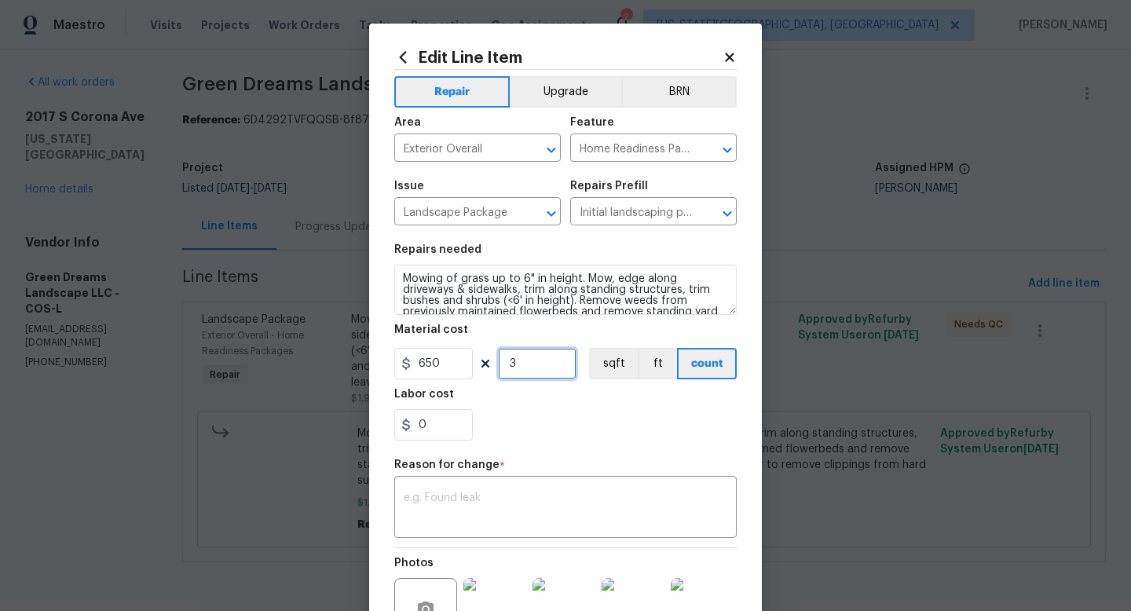
click at [522, 371] on input "3" at bounding box center [537, 363] width 79 height 31
type input "1"
click at [477, 495] on textarea at bounding box center [565, 508] width 323 height 33
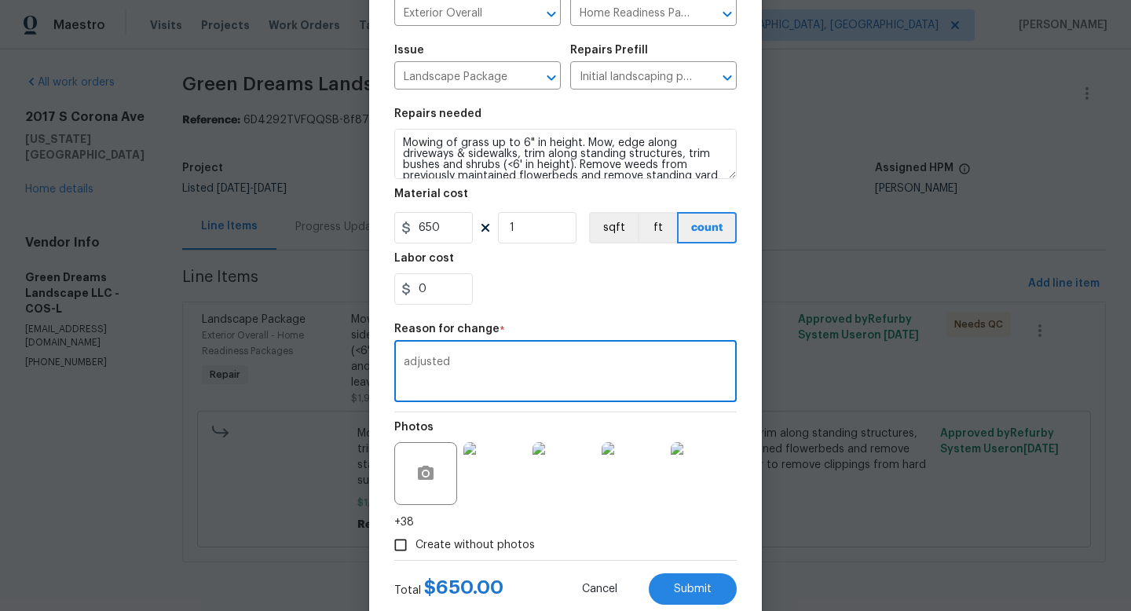
scroll to position [179, 0]
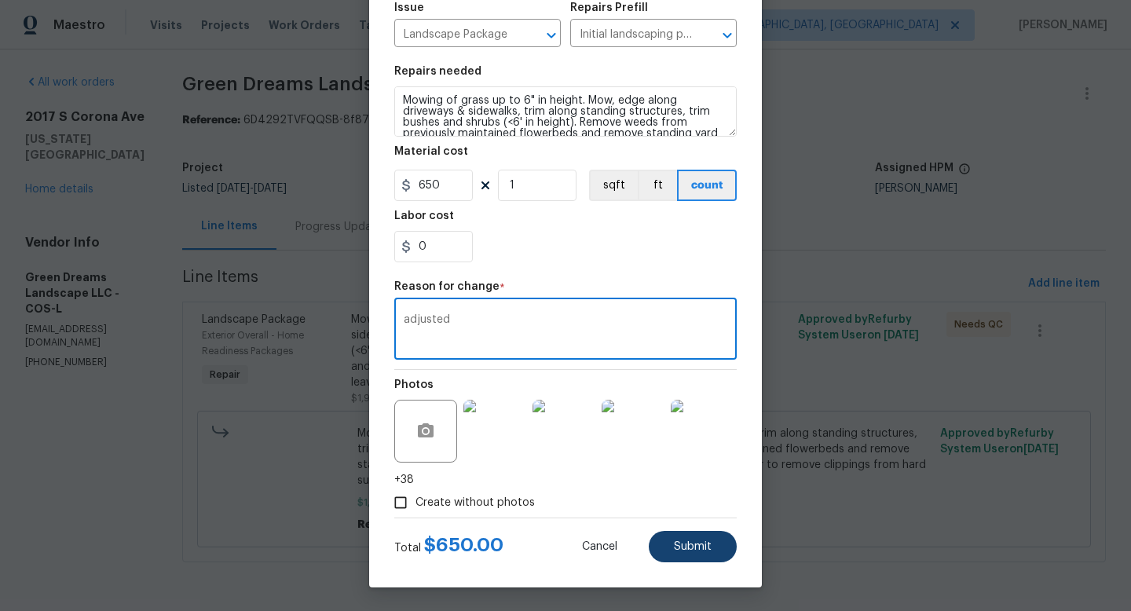
type textarea "adjusted"
click at [700, 561] on button "Submit" at bounding box center [692, 546] width 88 height 31
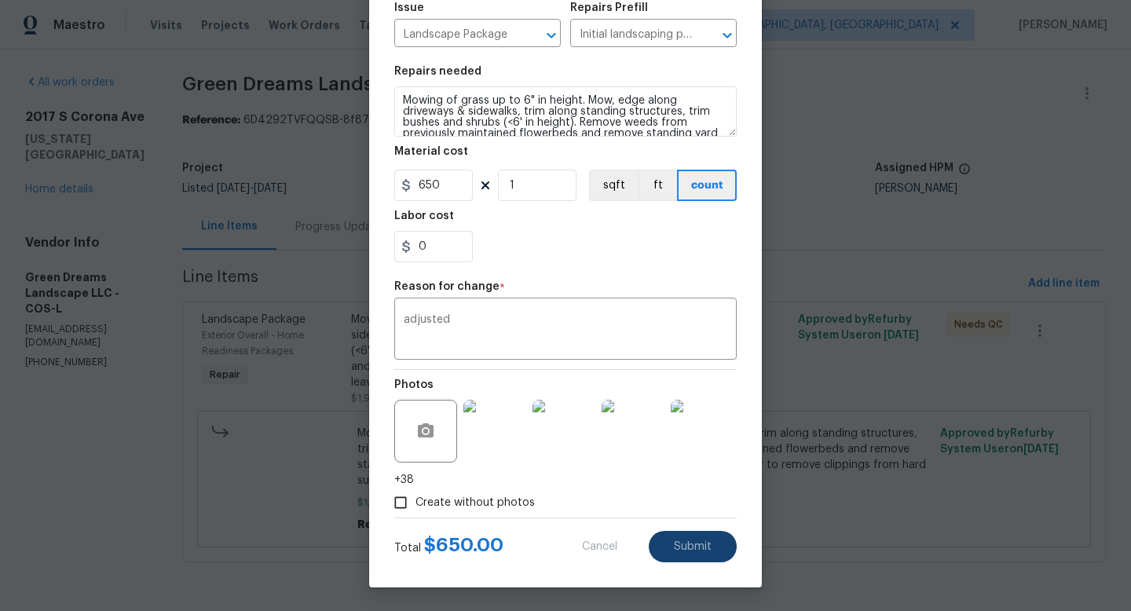
type input "3"
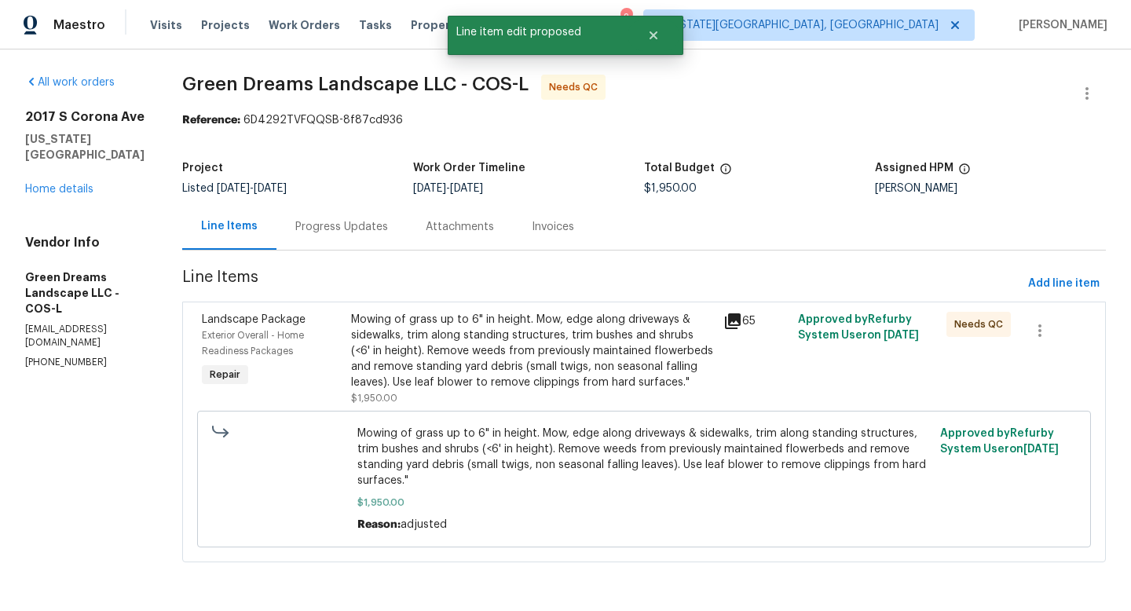
scroll to position [0, 0]
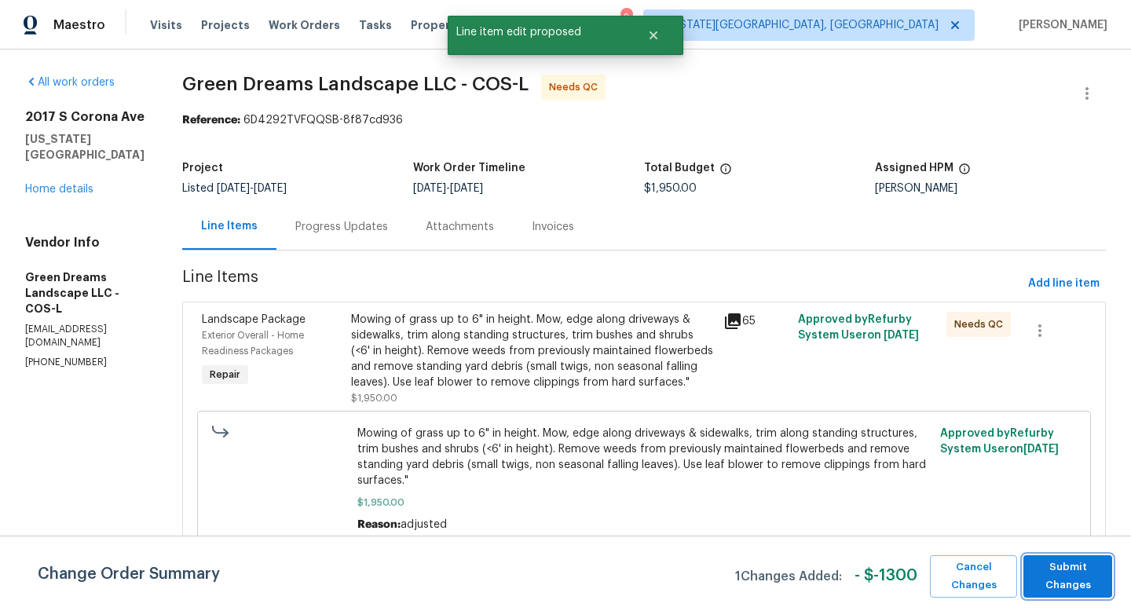
click at [1043, 569] on span "Submit Changes" at bounding box center [1067, 576] width 73 height 36
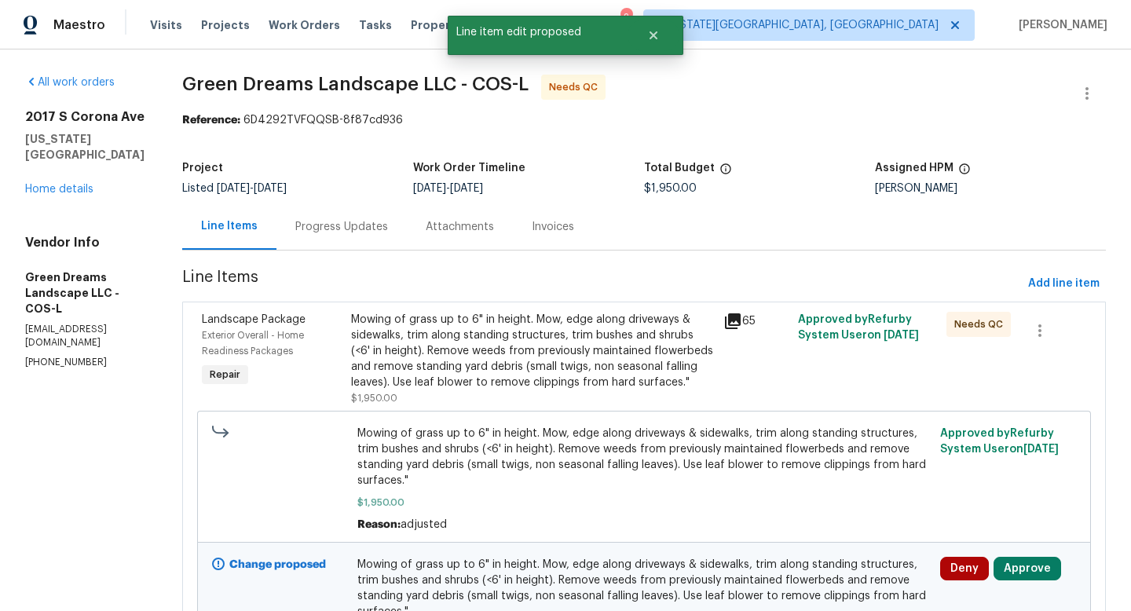
click at [495, 356] on div "Mowing of grass up to 6" in height. Mow, edge along driveways & sidewalks, trim…" at bounding box center [532, 351] width 363 height 79
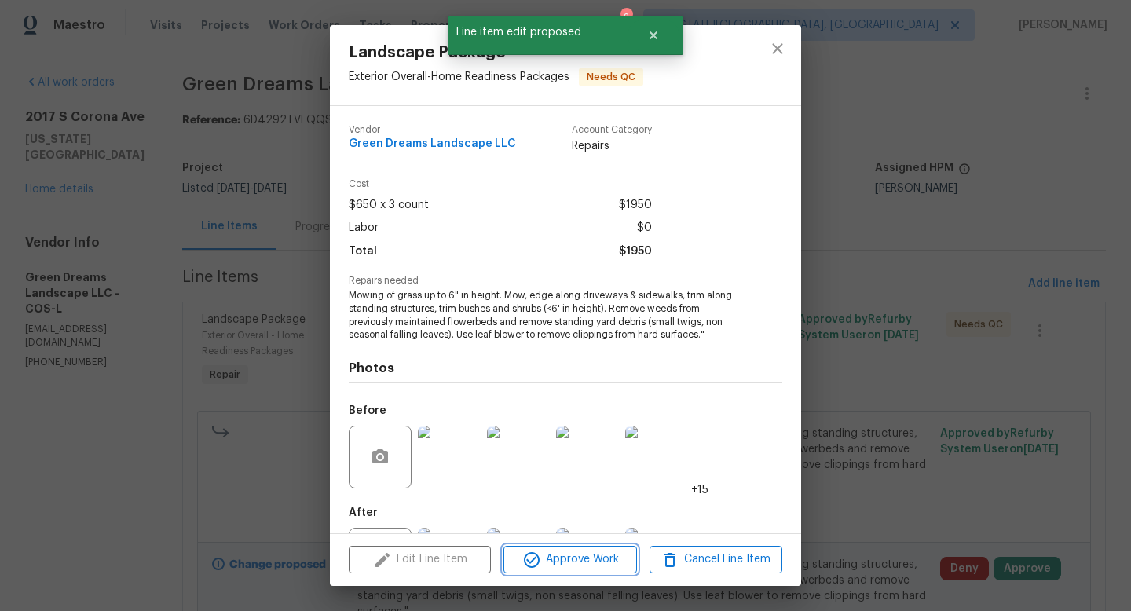
click at [540, 572] on button "Approve Work" at bounding box center [569, 559] width 133 height 27
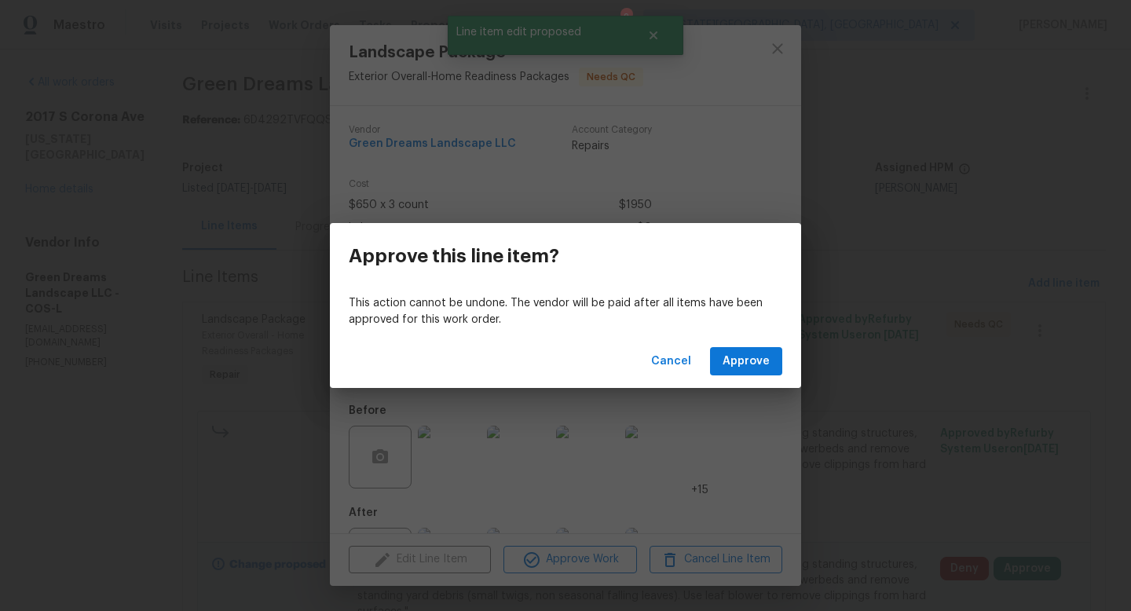
click at [739, 382] on div "Cancel Approve" at bounding box center [565, 361] width 471 height 54
click at [742, 367] on span "Approve" at bounding box center [745, 362] width 47 height 20
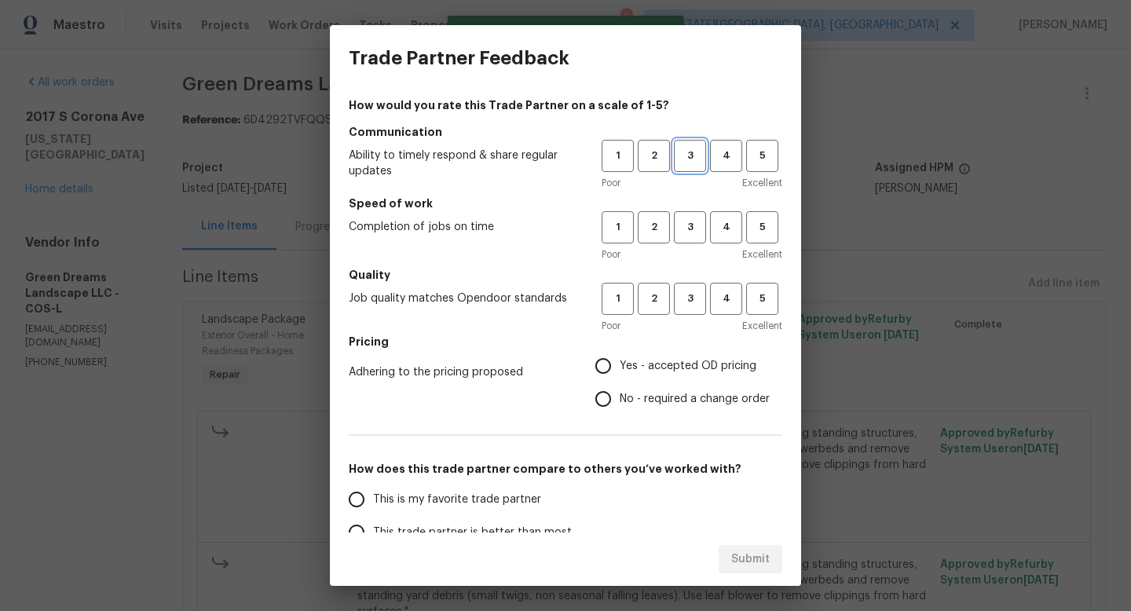
click at [681, 153] on span "3" at bounding box center [689, 156] width 29 height 18
click at [689, 222] on span "3" at bounding box center [689, 227] width 29 height 18
click at [689, 284] on button "3" at bounding box center [690, 299] width 32 height 32
click at [597, 355] on input "Yes - accepted OD pricing" at bounding box center [602, 365] width 33 height 33
radio input "true"
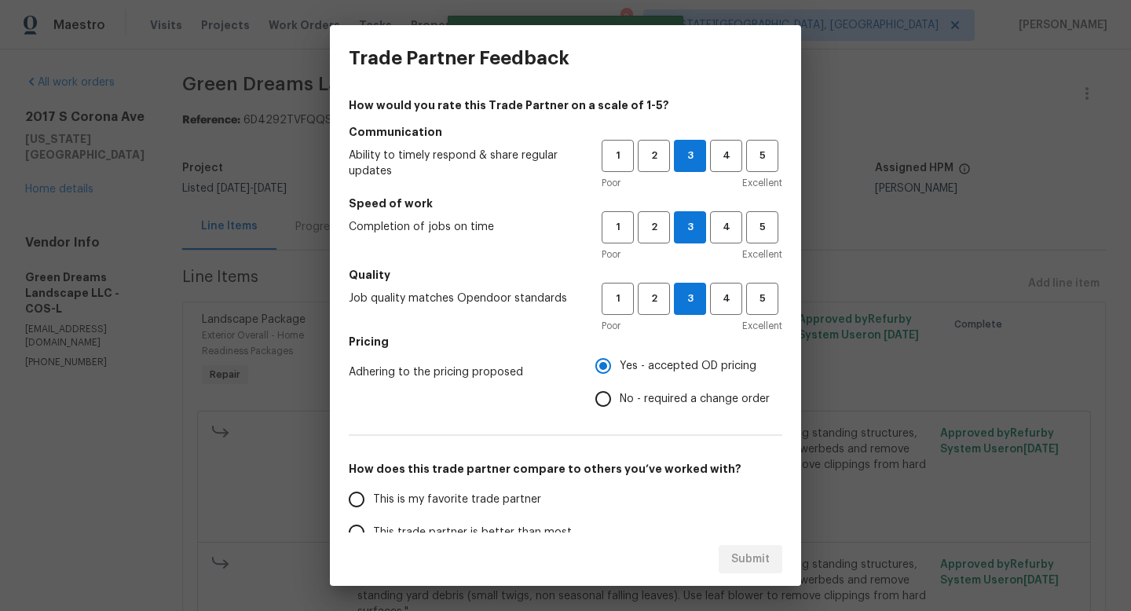
scroll to position [186, 0]
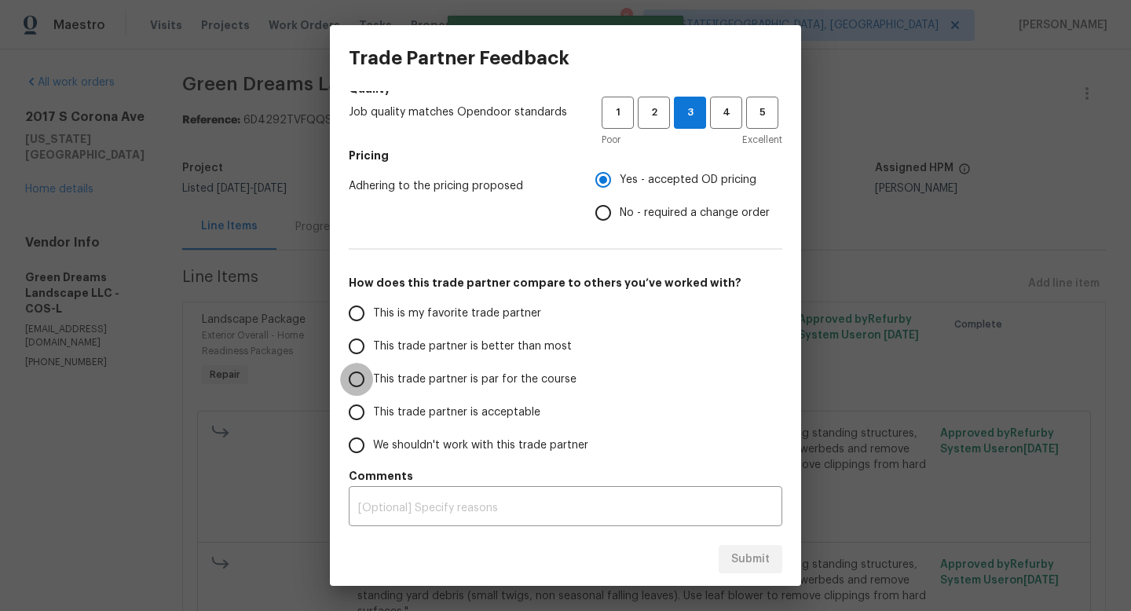
click at [365, 392] on input "This trade partner is par for the course" at bounding box center [356, 379] width 33 height 33
click at [744, 560] on span "Submit" at bounding box center [750, 560] width 38 height 20
radio input "true"
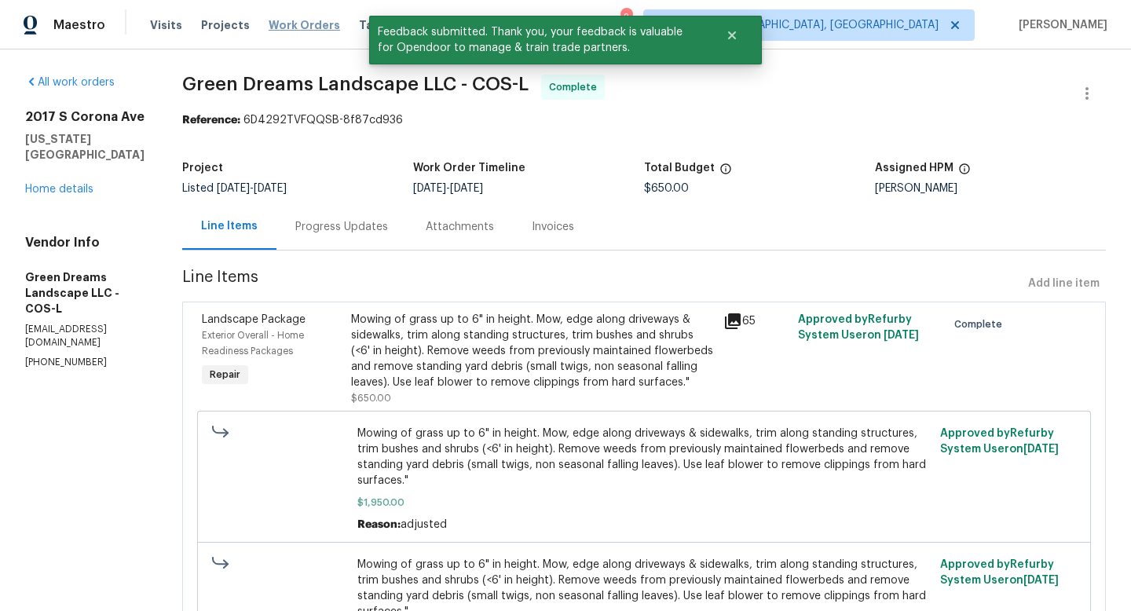
click at [303, 24] on span "Work Orders" at bounding box center [304, 25] width 71 height 16
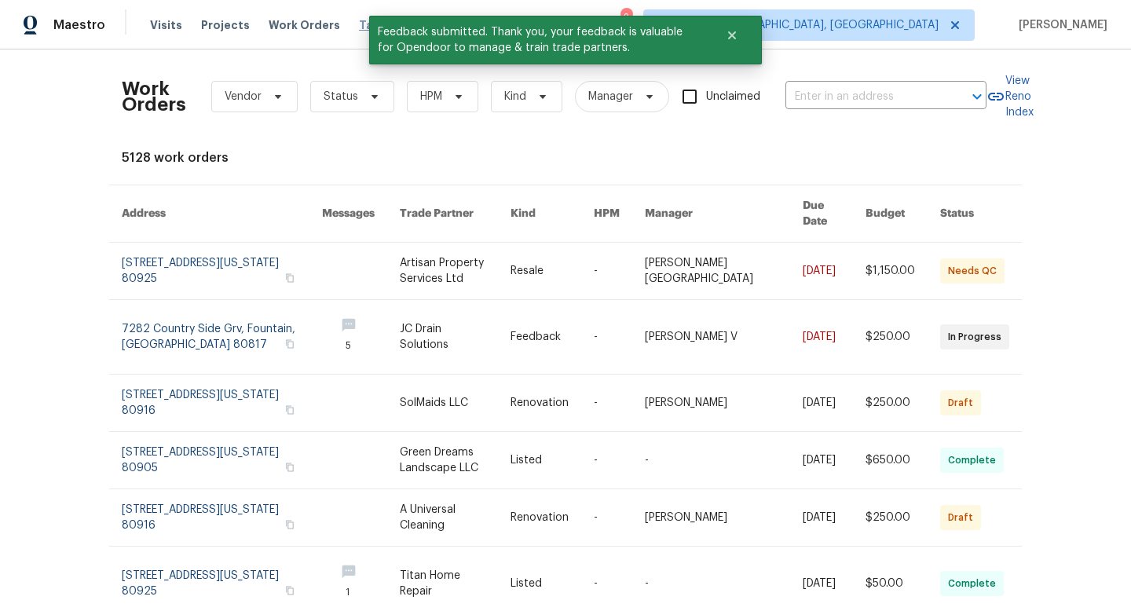
click at [359, 23] on span "Tasks" at bounding box center [375, 25] width 33 height 11
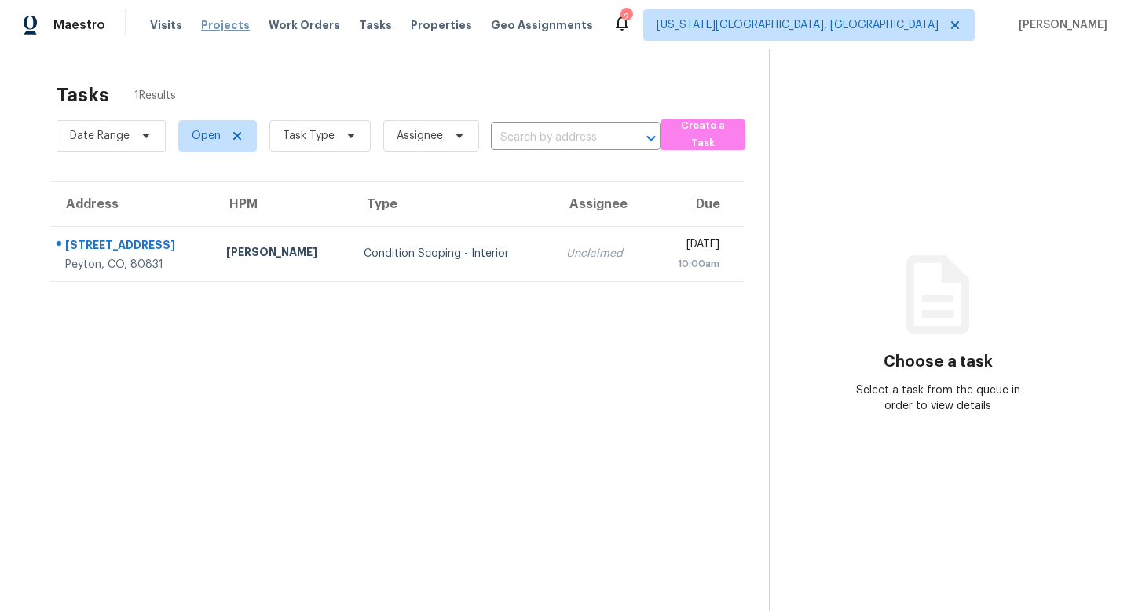
click at [219, 24] on span "Projects" at bounding box center [225, 25] width 49 height 16
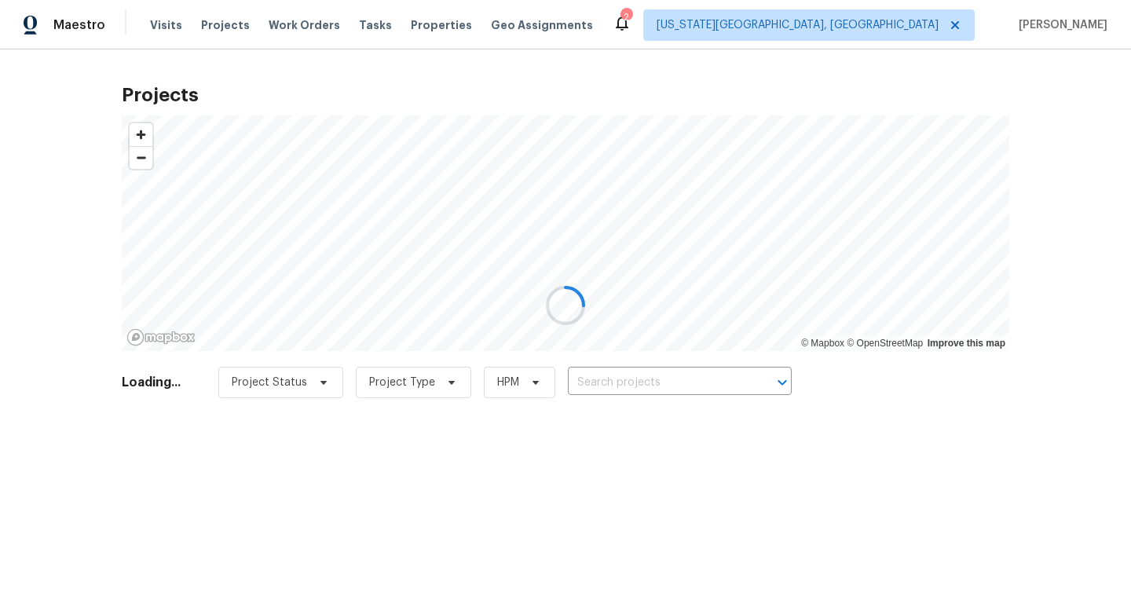
click at [289, 22] on div at bounding box center [565, 305] width 1131 height 611
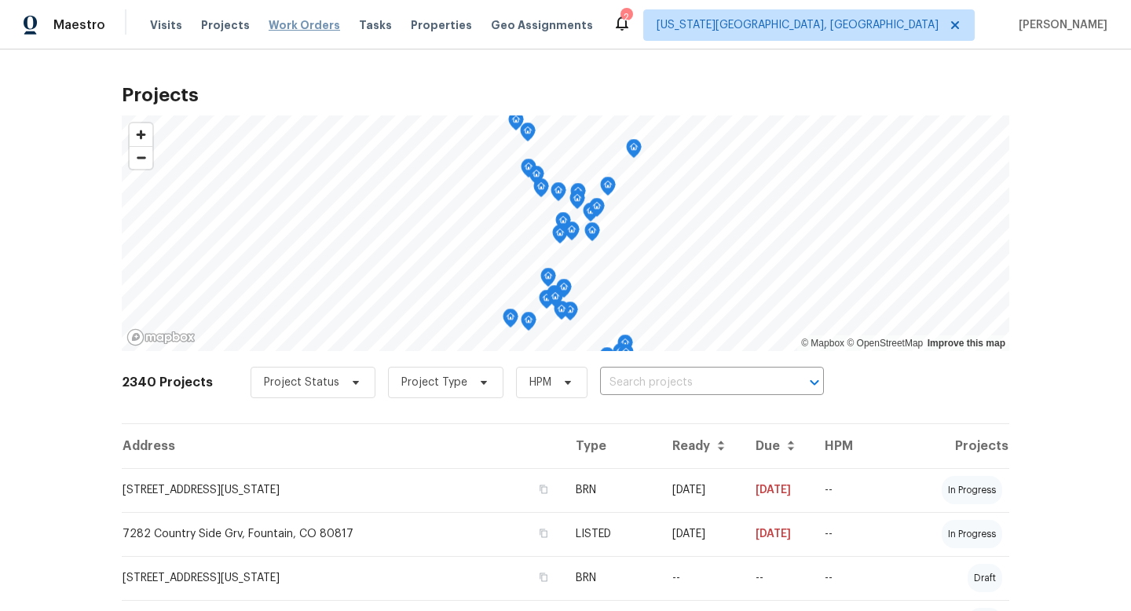
click at [300, 31] on span "Work Orders" at bounding box center [304, 25] width 71 height 16
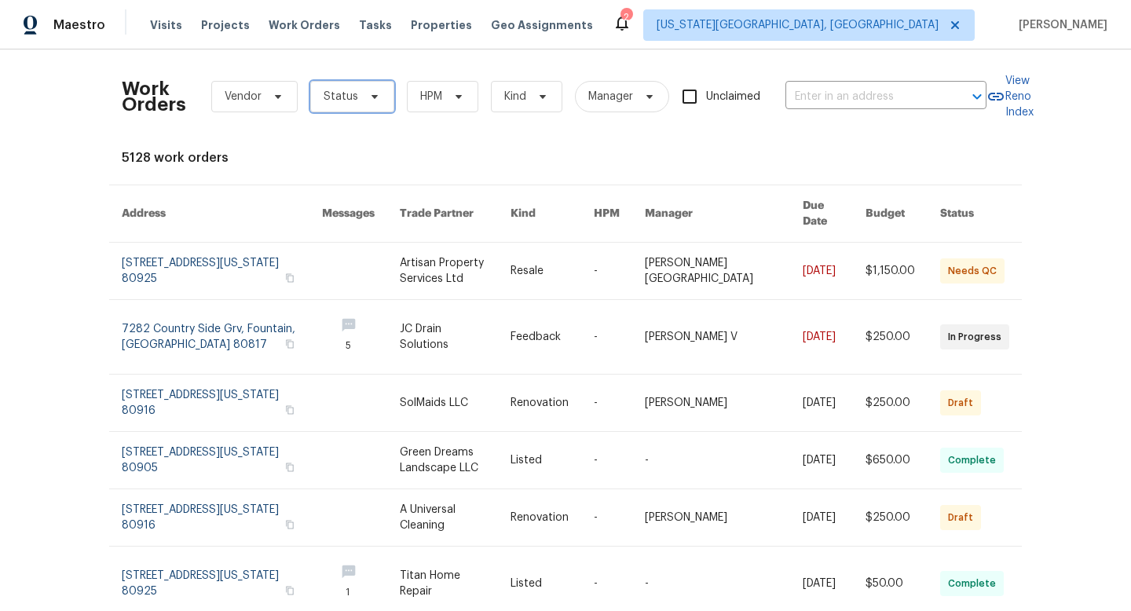
click at [331, 106] on span "Status" at bounding box center [352, 96] width 84 height 31
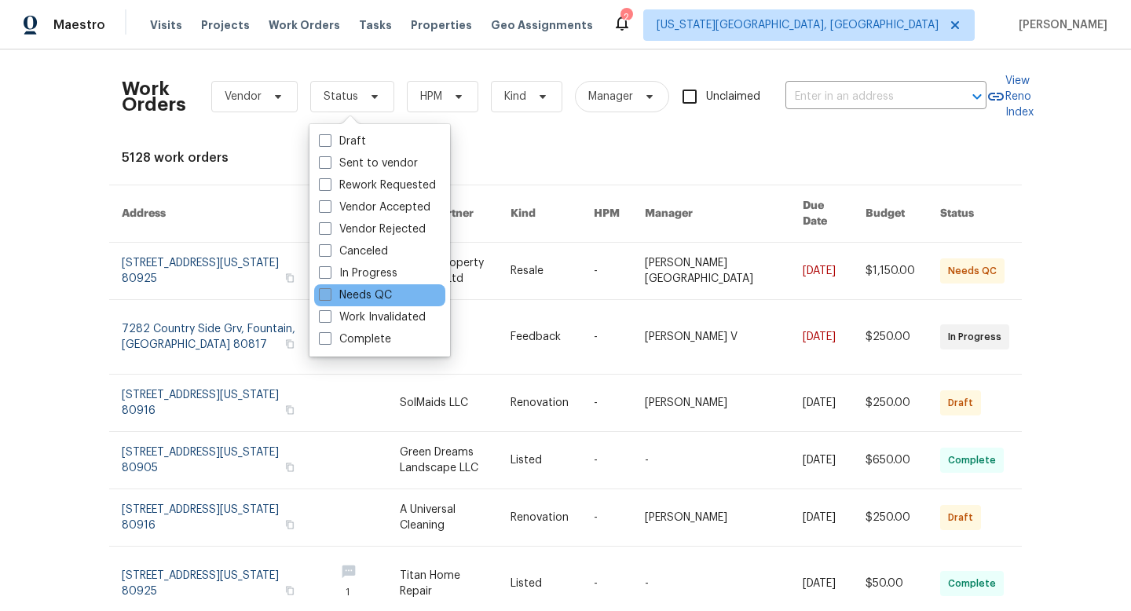
click at [326, 290] on span at bounding box center [325, 294] width 13 height 13
click at [326, 290] on input "Needs QC" at bounding box center [324, 292] width 10 height 10
checkbox input "true"
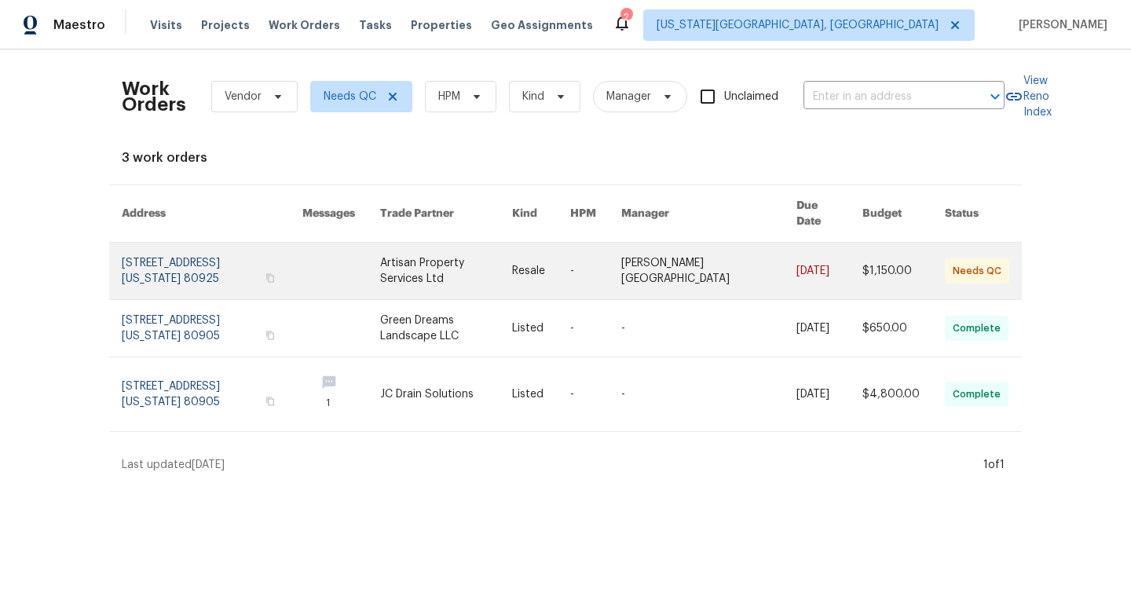
click at [471, 252] on link at bounding box center [446, 271] width 132 height 57
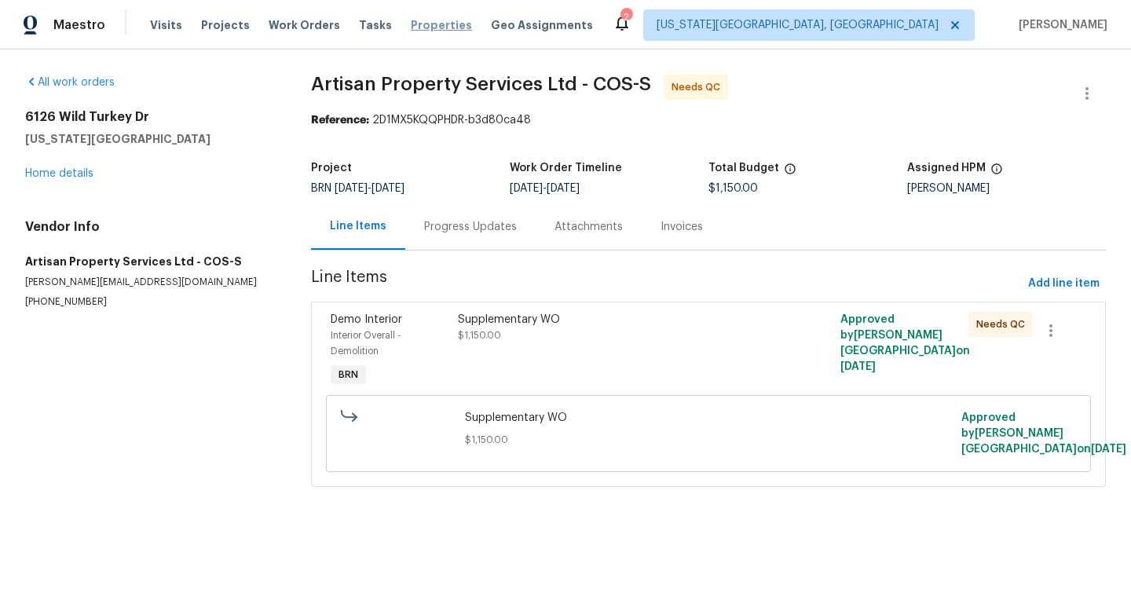
click at [411, 24] on span "Properties" at bounding box center [441, 25] width 61 height 16
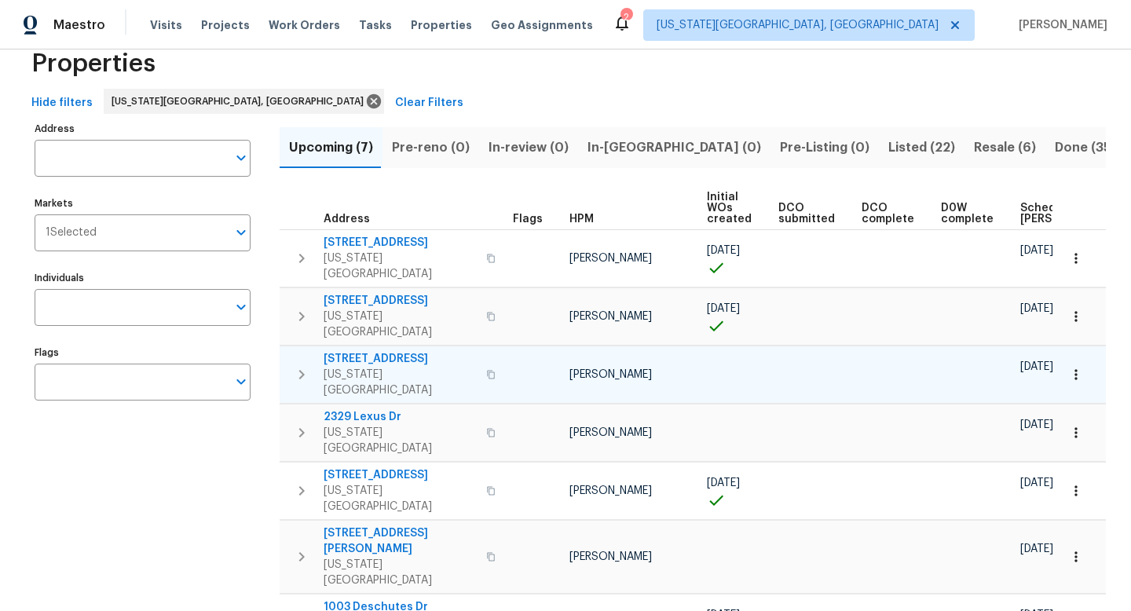
scroll to position [0, 173]
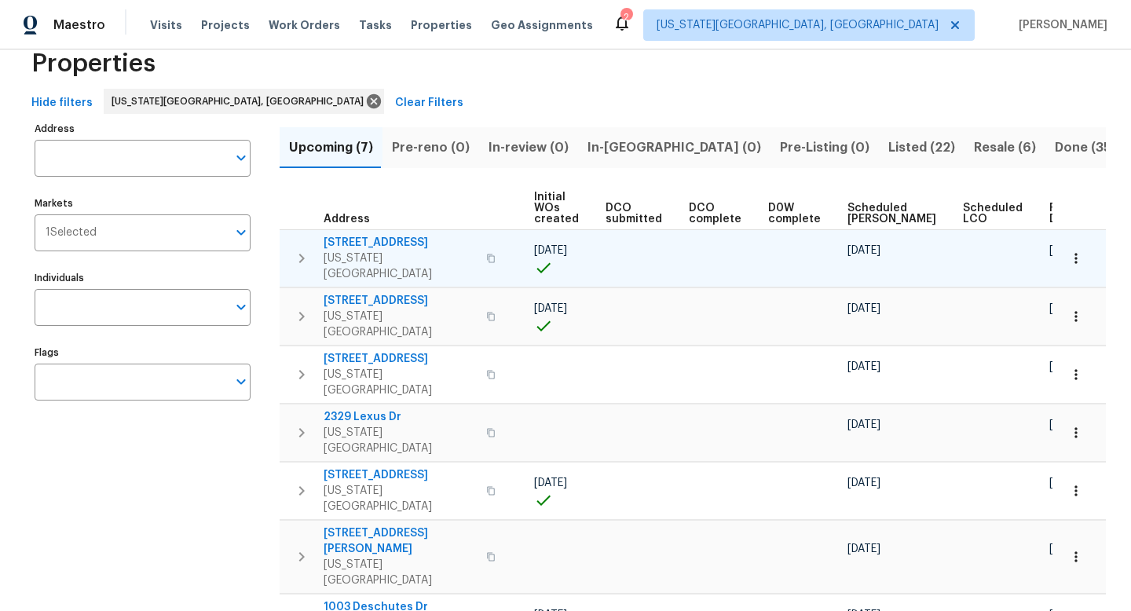
click at [495, 252] on div "[STREET_ADDRESS][US_STATE]" at bounding box center [411, 258] width 177 height 47
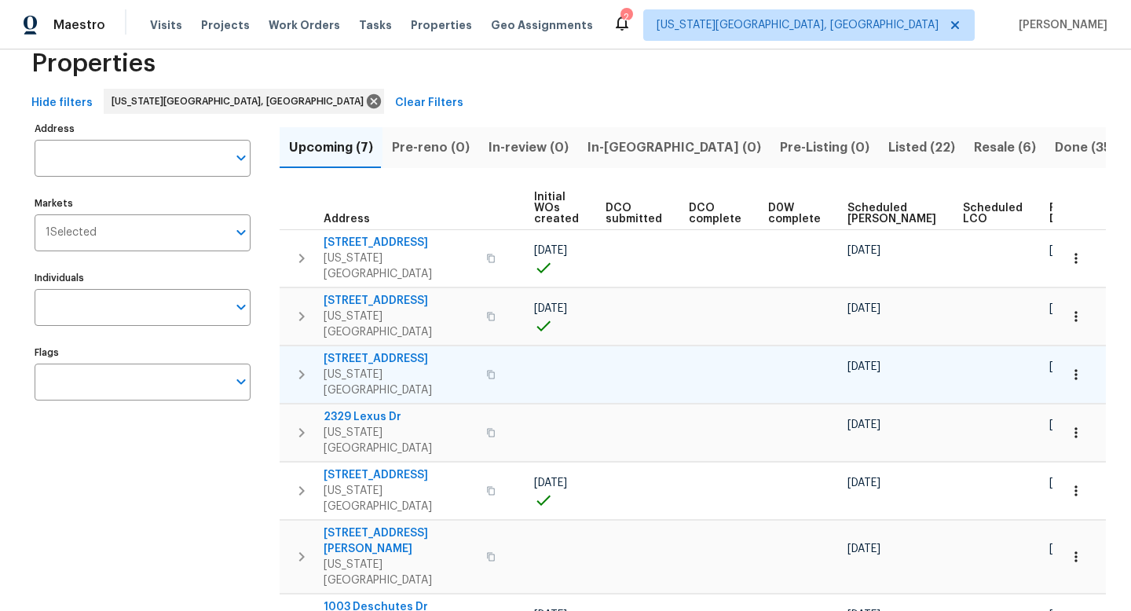
scroll to position [0, 0]
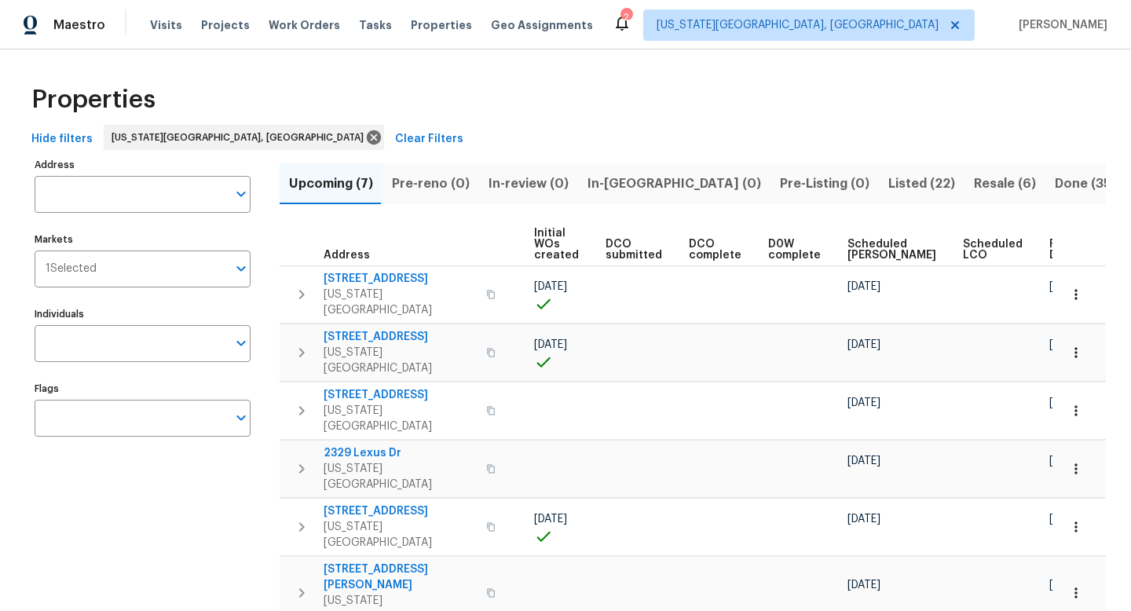
click at [974, 180] on span "Resale (6)" at bounding box center [1005, 184] width 62 height 22
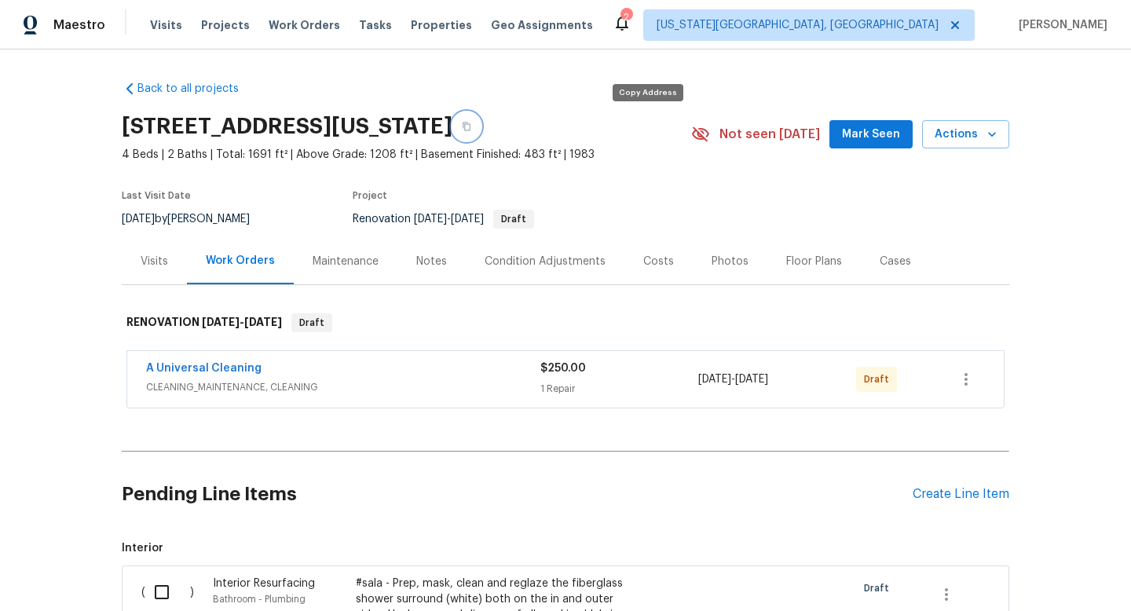
click at [471, 126] on icon "button" at bounding box center [466, 126] width 9 height 9
